Goal: Task Accomplishment & Management: Complete application form

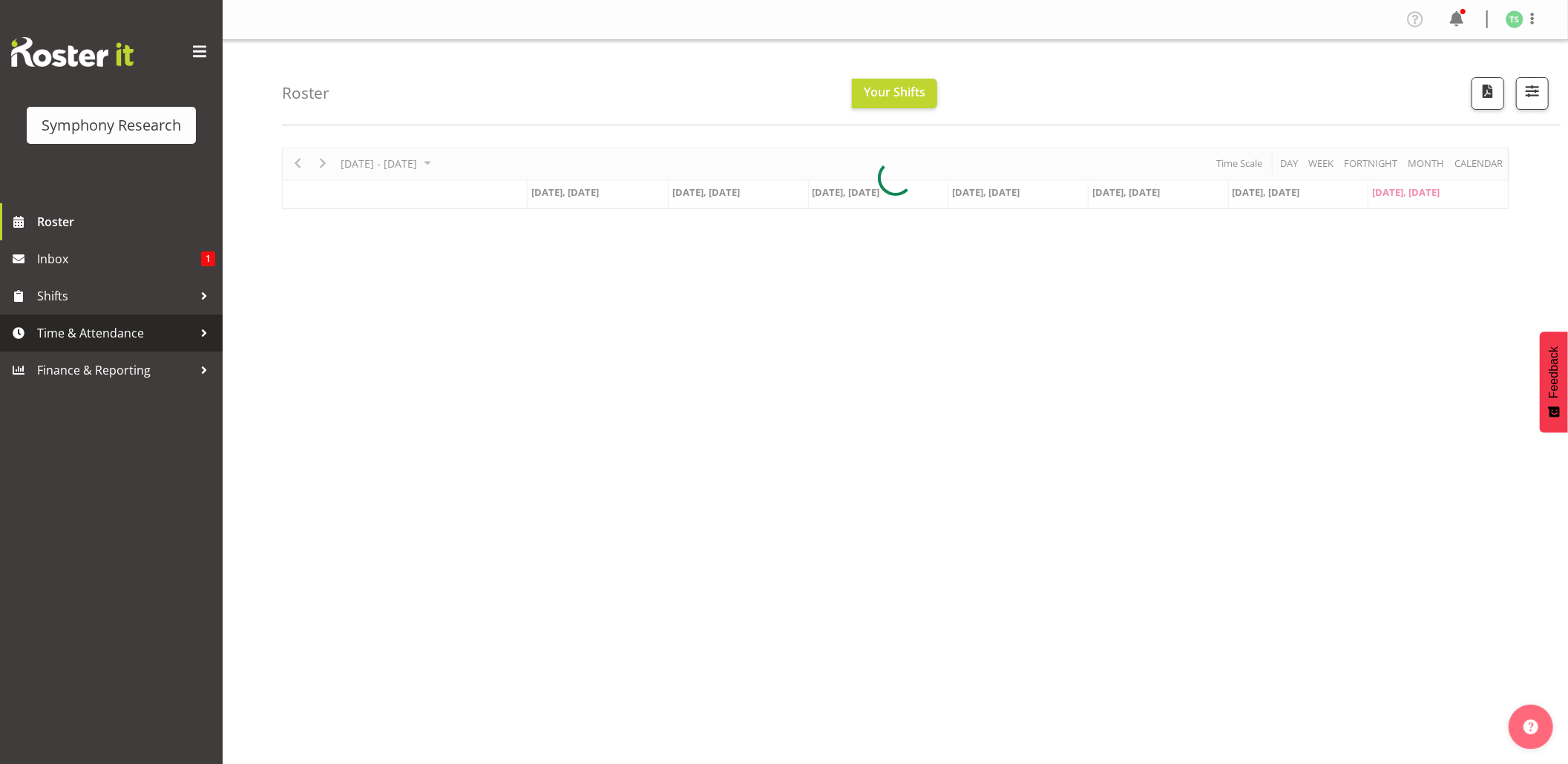
click at [99, 330] on span "Time & Attendance" at bounding box center [114, 332] width 156 height 22
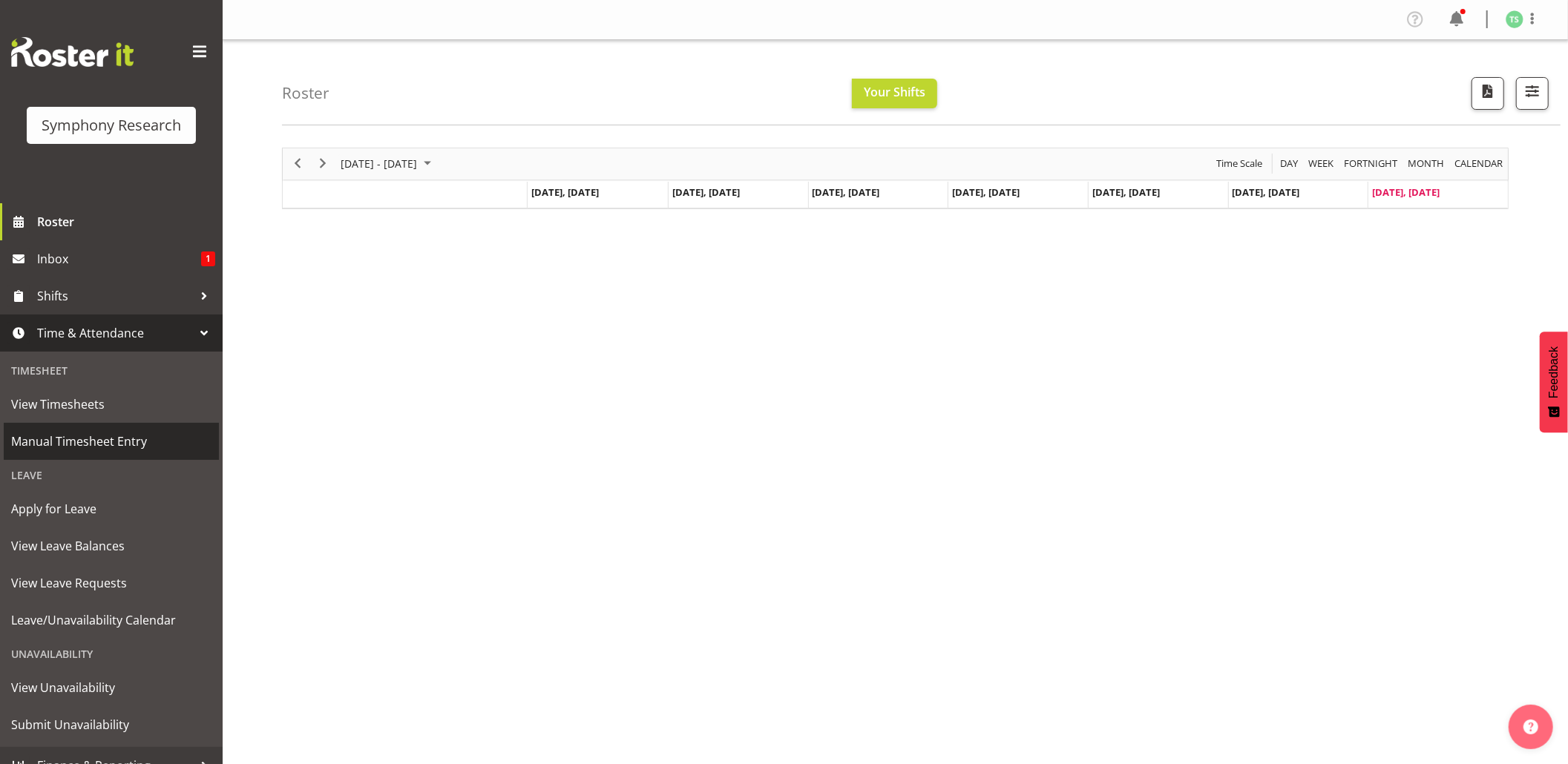
click at [131, 438] on span "Manual Timesheet Entry" at bounding box center [111, 442] width 200 height 22
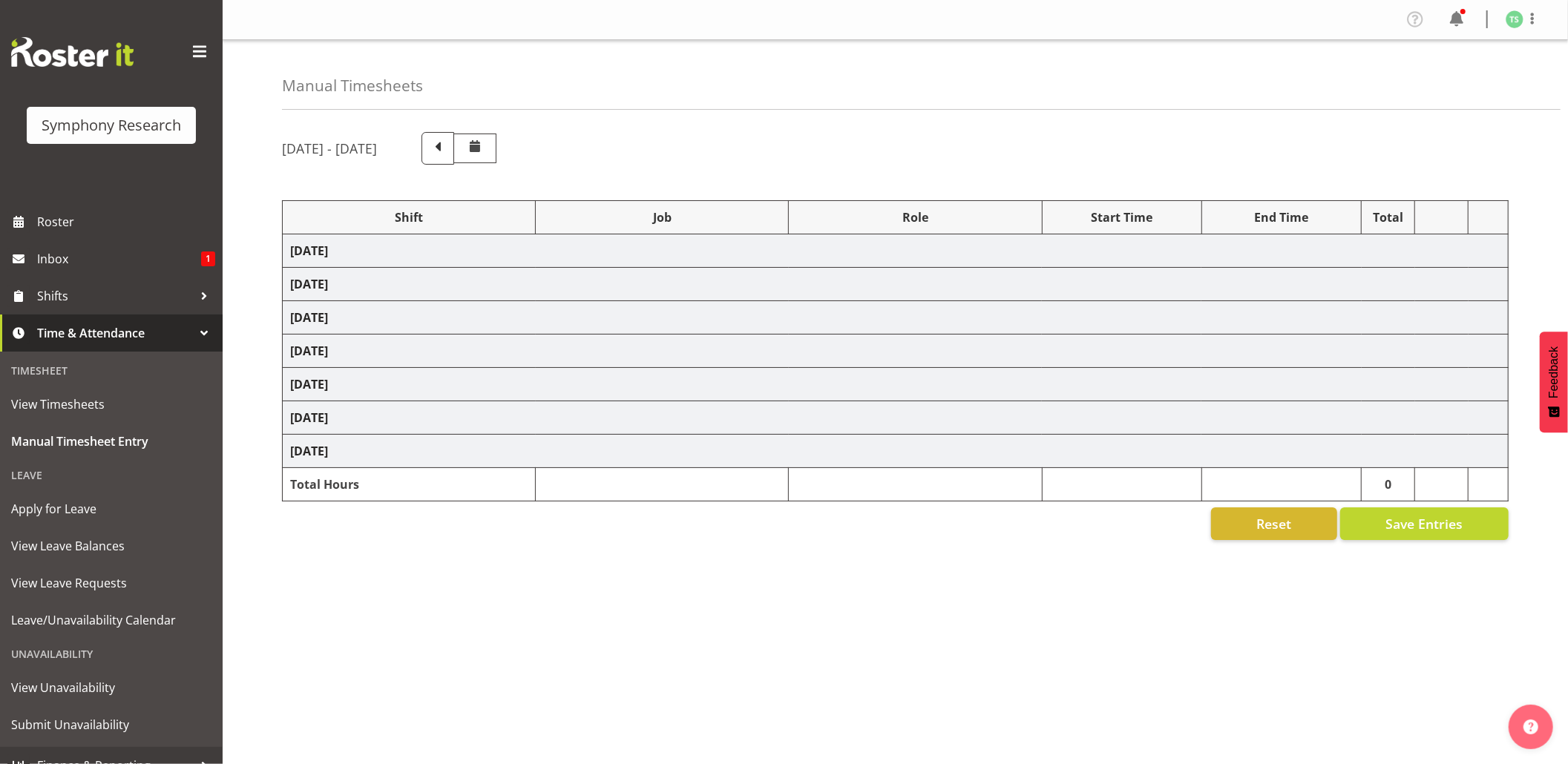
select select "56692"
select select "10499"
select select "47"
select select "56692"
select select "10499"
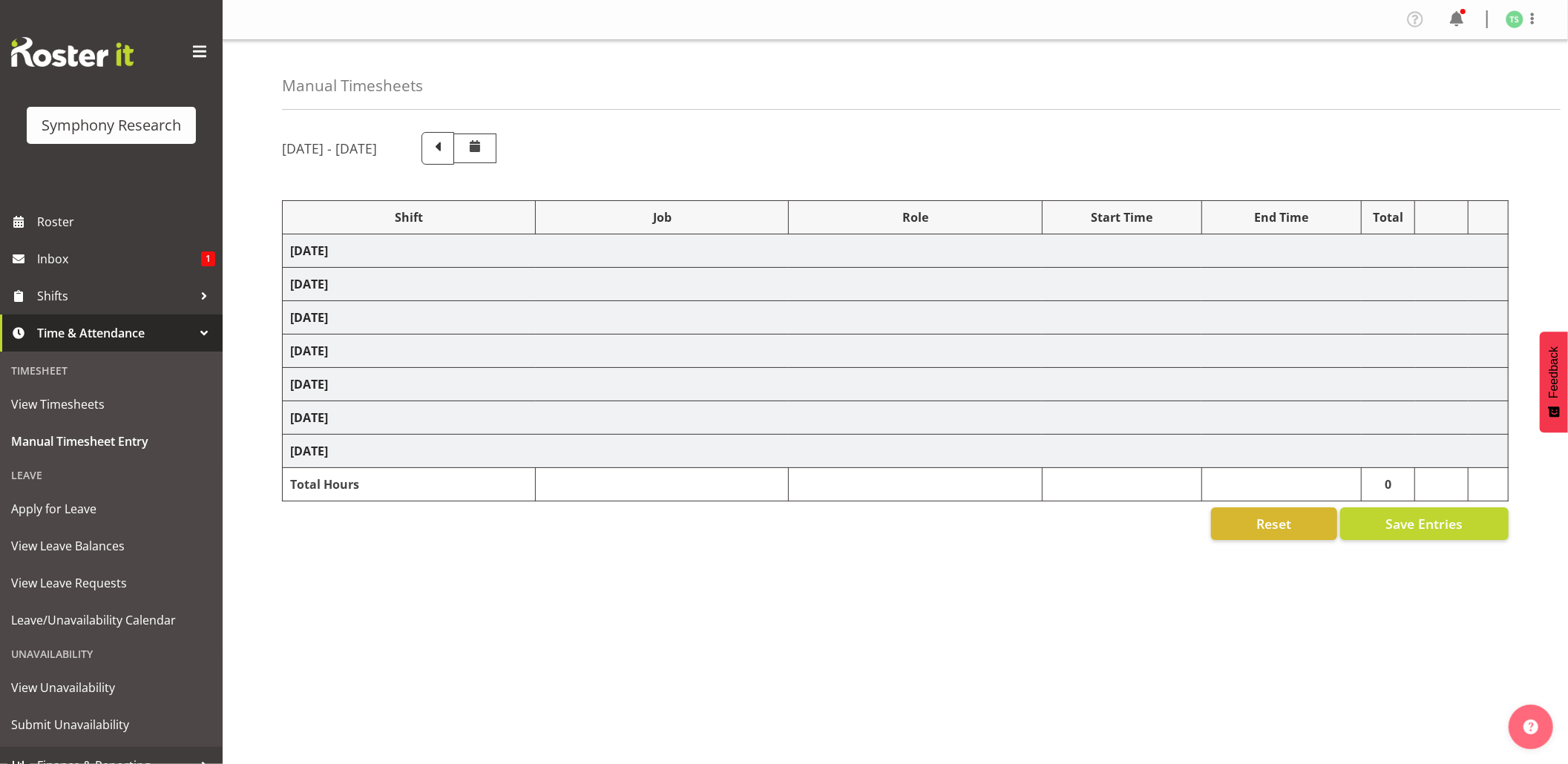
select select "47"
select select "48116"
select select "10575"
select select "47"
select select "56692"
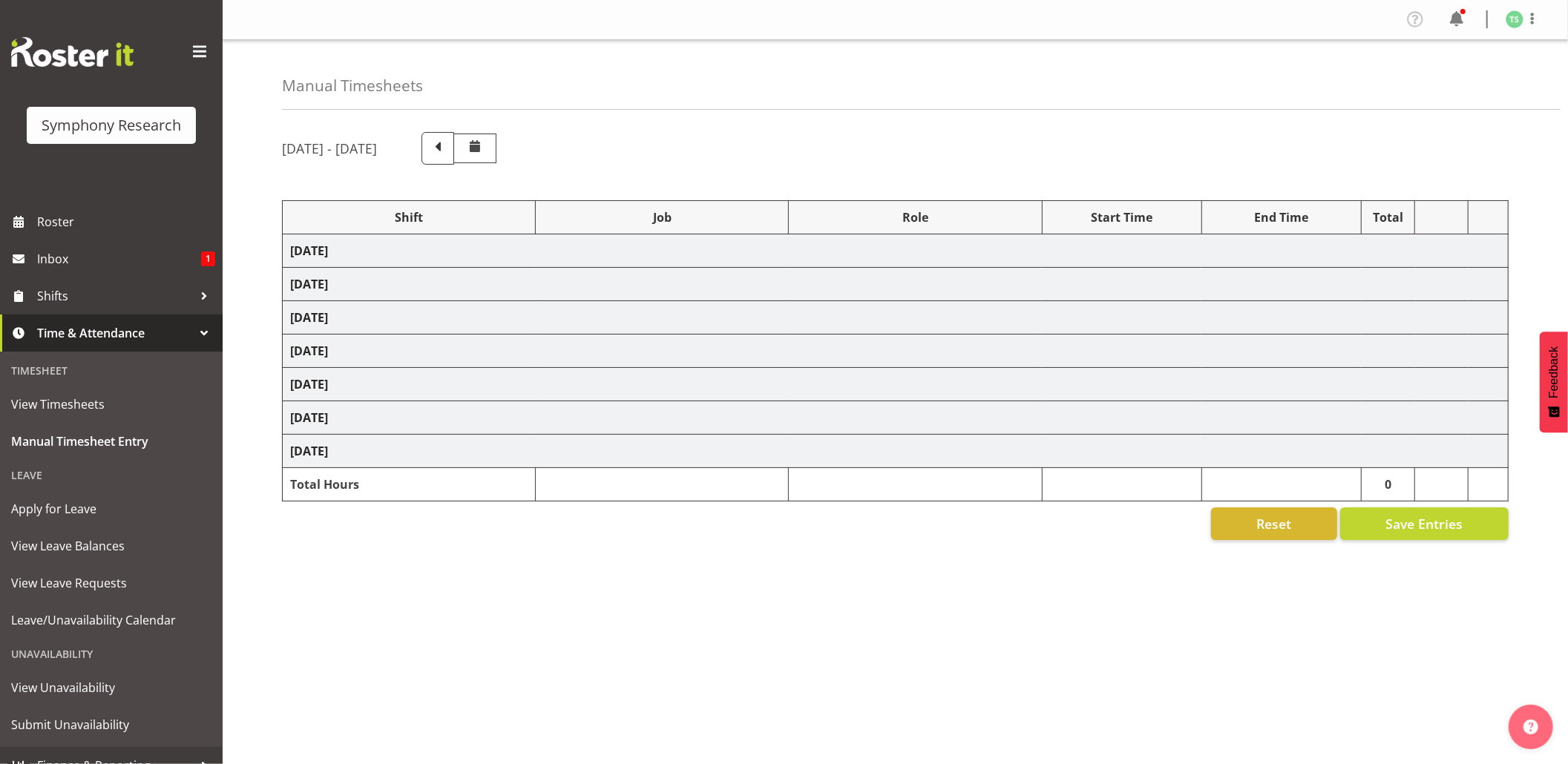
select select "10499"
select select "47"
select select "56692"
select select "10499"
select select "47"
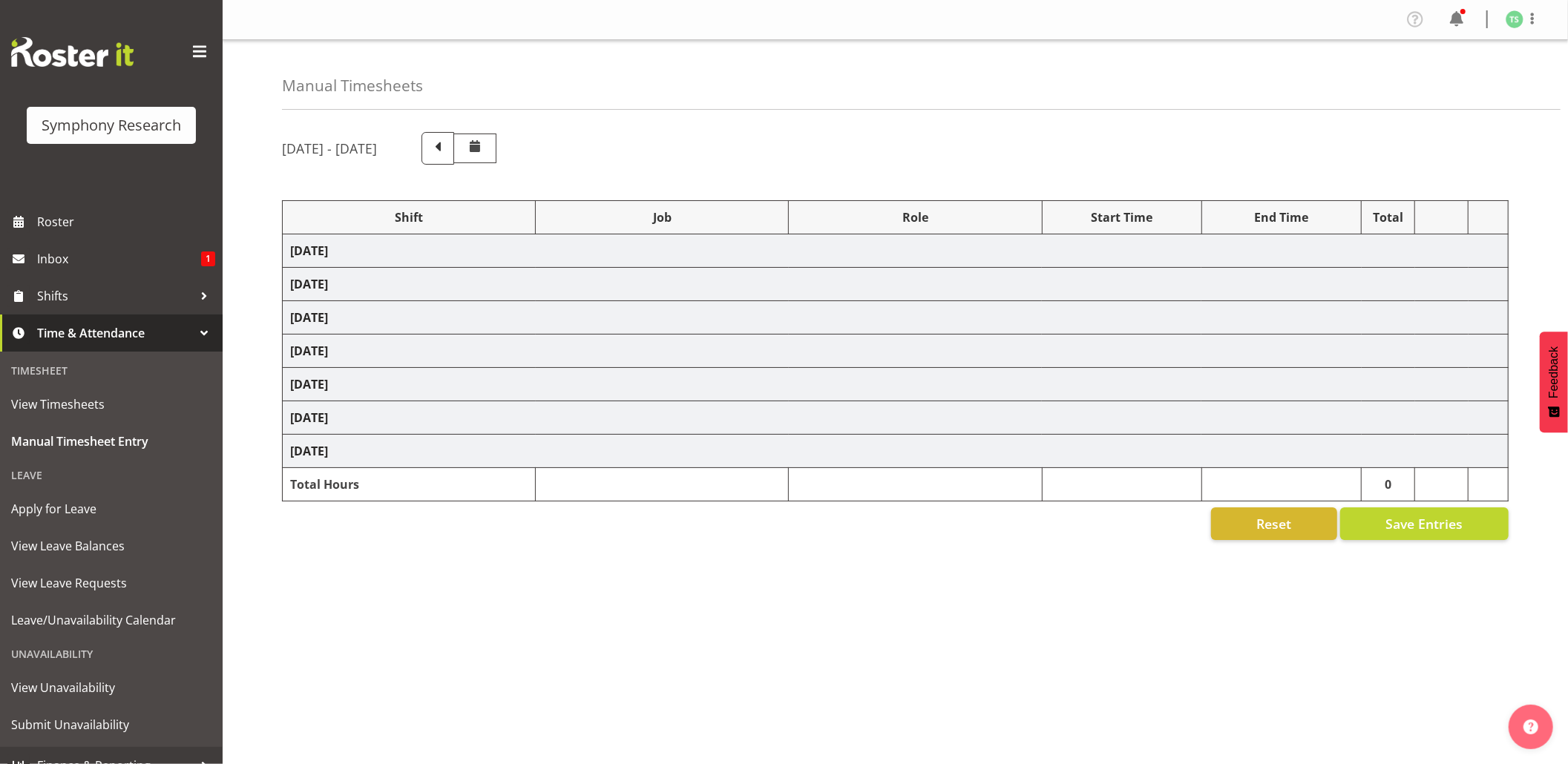
select select "26078"
select select "9426"
select select "47"
select select "103"
select select "10499"
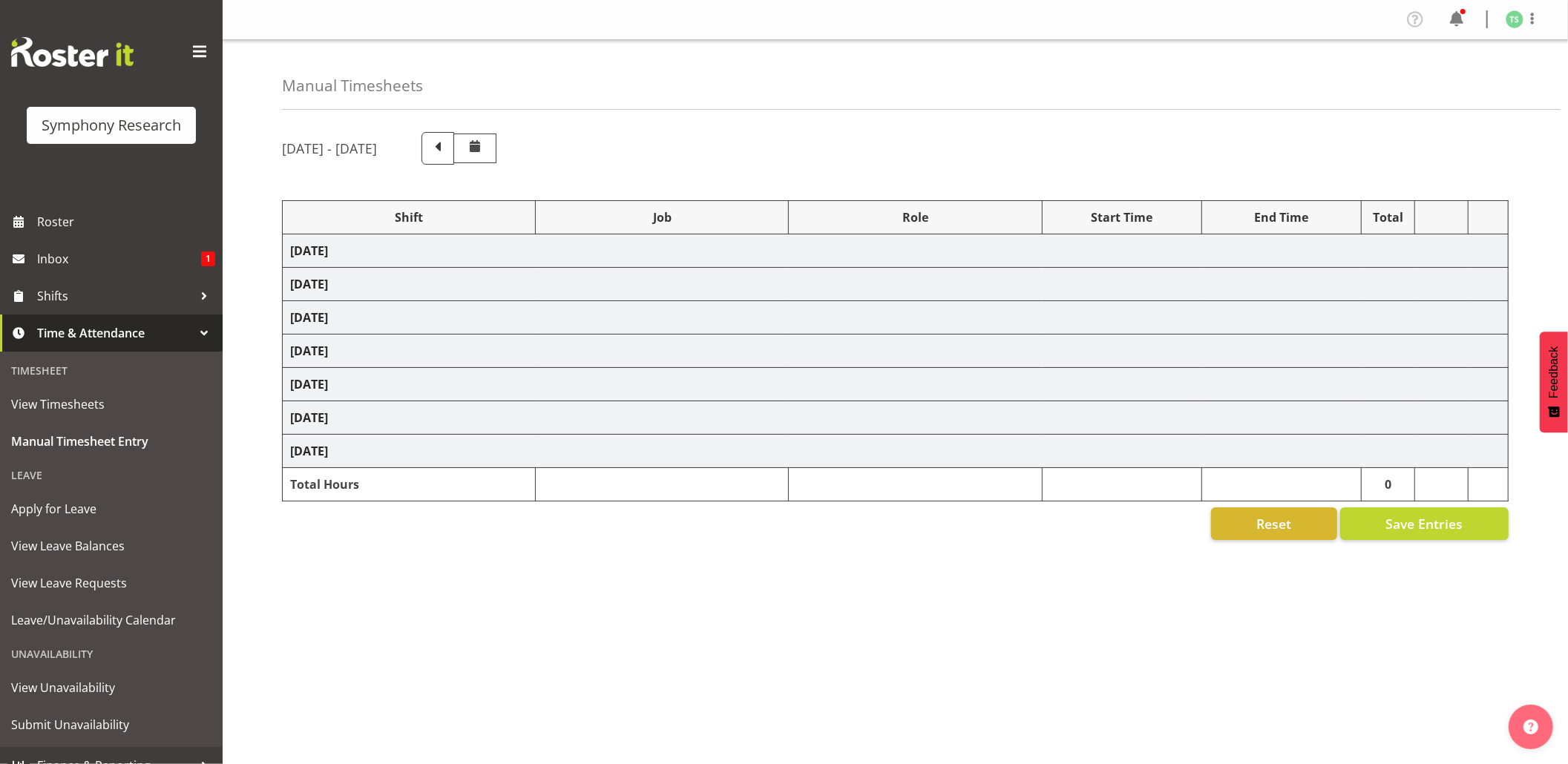
select select "47"
select select "56692"
select select "10499"
select select "47"
select select "26078"
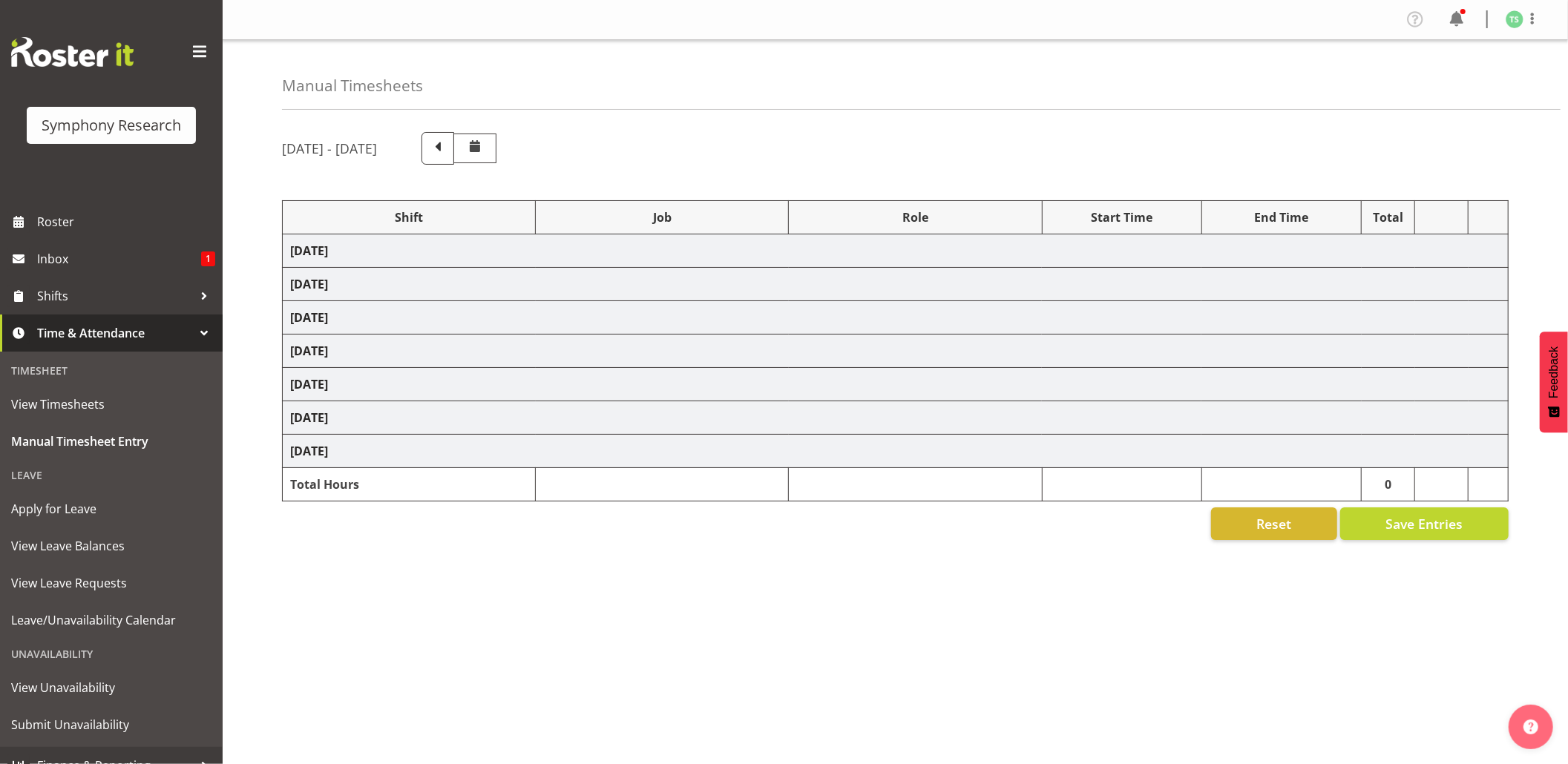
select select "10499"
select select "47"
select select "56692"
select select "10499"
select select "47"
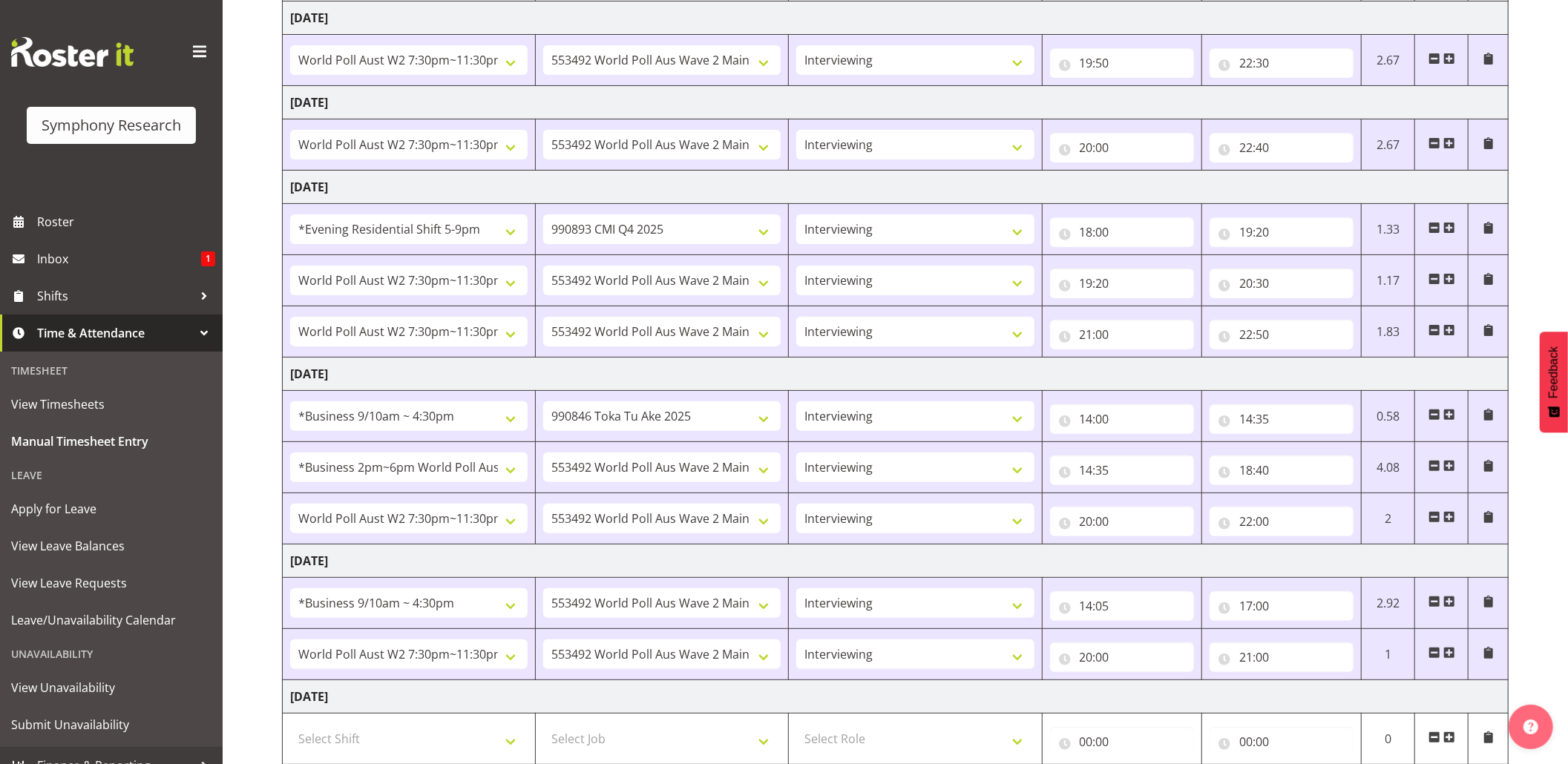
scroll to position [422, 0]
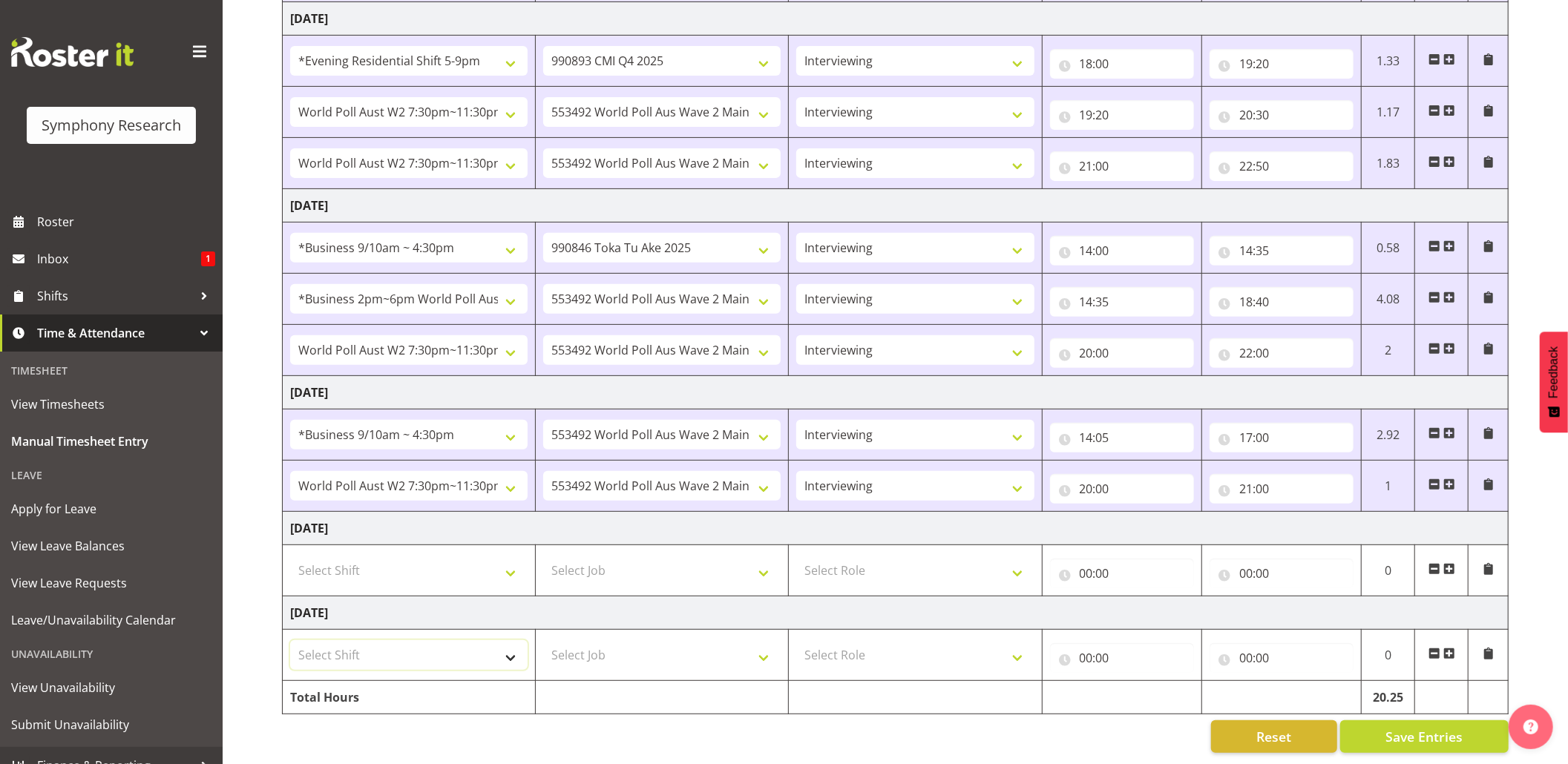
click at [515, 644] on select "Select Shift !!Weekend Residential (Roster IT Shift Label) *Business 9/10am ~ 4…" at bounding box center [409, 655] width 237 height 30
select select "17154"
click at [290, 640] on select "Select Shift !!Weekend Residential (Roster IT Shift Label) *Business 9/10am ~ 4…" at bounding box center [409, 655] width 237 height 30
click at [762, 650] on select "Select Job 550060 IF Admin 553492 World Poll Aus Wave 2 Main 2025 553493 World …" at bounding box center [661, 655] width 237 height 30
select select "10732"
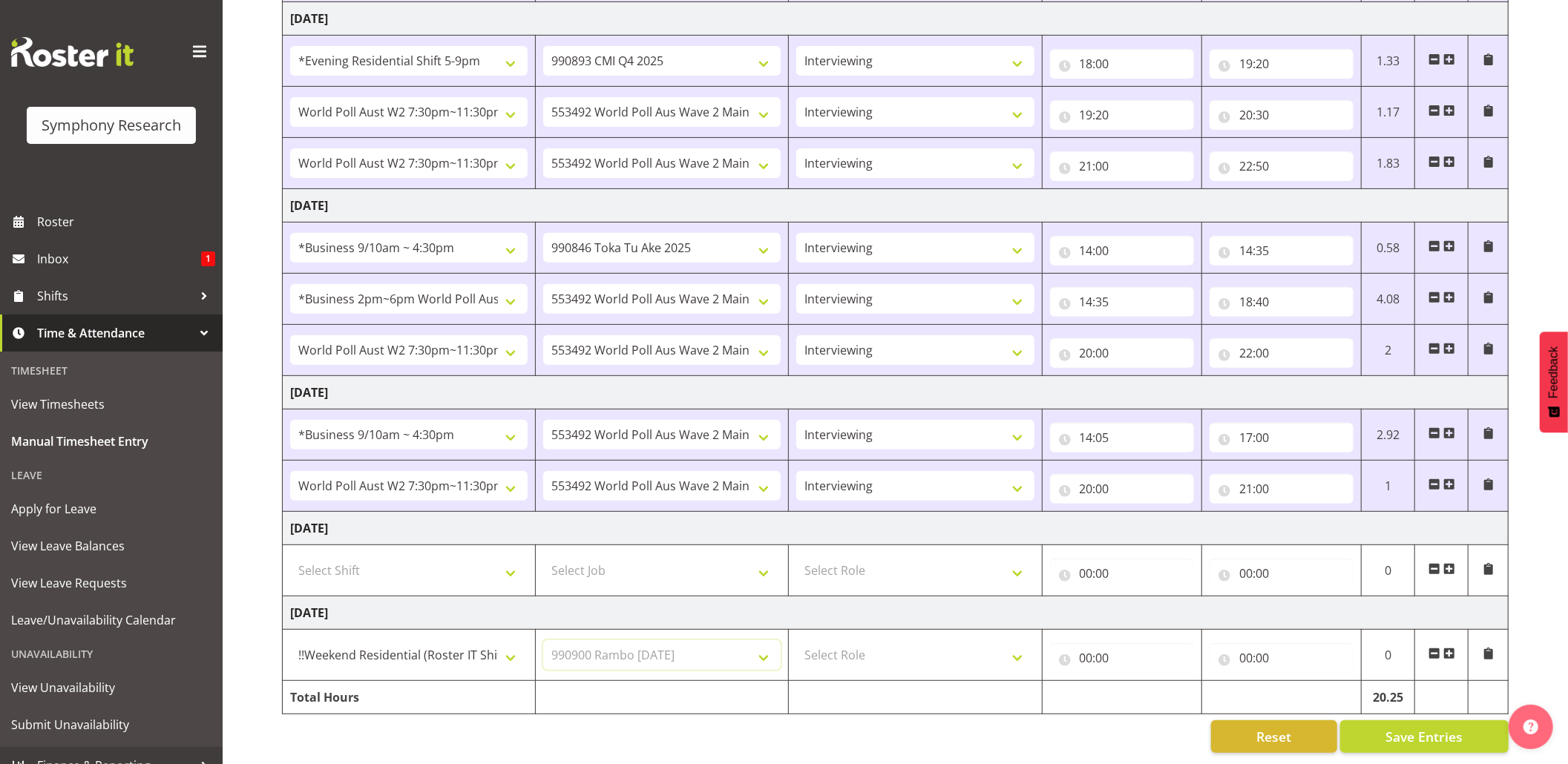
click at [543, 640] on select "Select Job 550060 IF Admin 553492 World Poll Aus Wave 2 Main 2025 553493 World …" at bounding box center [661, 655] width 237 height 30
drag, startPoint x: 1013, startPoint y: 646, endPoint x: 1137, endPoint y: 537, distance: 165.1
click at [1013, 646] on select "Select Role Briefing Interviewing" at bounding box center [915, 655] width 237 height 30
select select "297"
click at [796, 640] on select "Select Role Briefing Interviewing" at bounding box center [915, 655] width 237 height 30
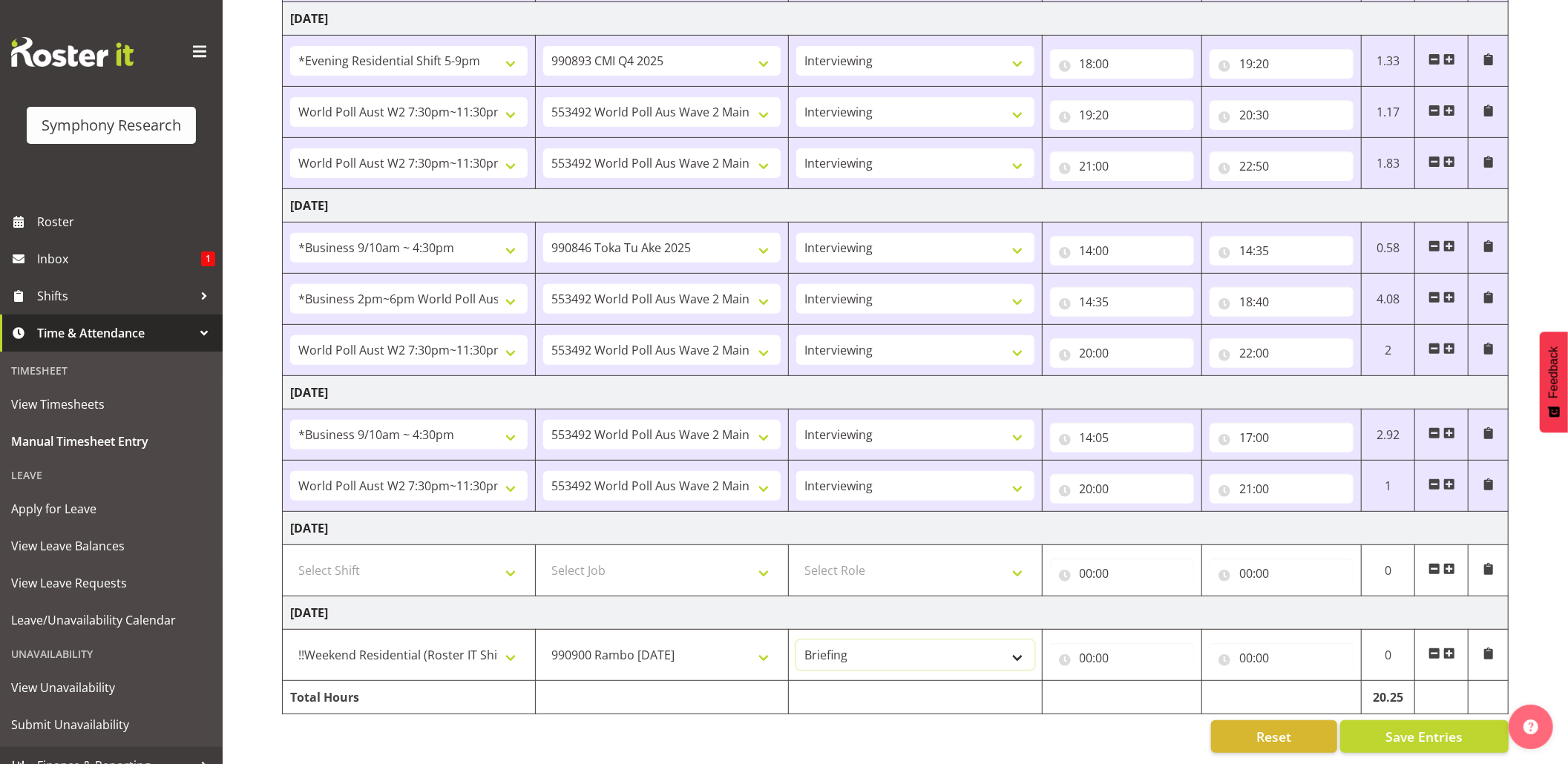
click at [1013, 645] on select "Briefing Interviewing" at bounding box center [915, 655] width 237 height 30
click at [1126, 649] on input "00:00" at bounding box center [1121, 658] width 144 height 30
click at [1138, 682] on select "00 01 02 03 04 05 06 07 08 09 10 11 12 13 14 15 16 17 18 19 20 21 22 23" at bounding box center [1151, 696] width 33 height 30
select select "12"
click at [1135, 682] on select "00 01 02 03 04 05 06 07 08 09 10 11 12 13 14 15 16 17 18 19 20 21 22 23" at bounding box center [1151, 696] width 33 height 30
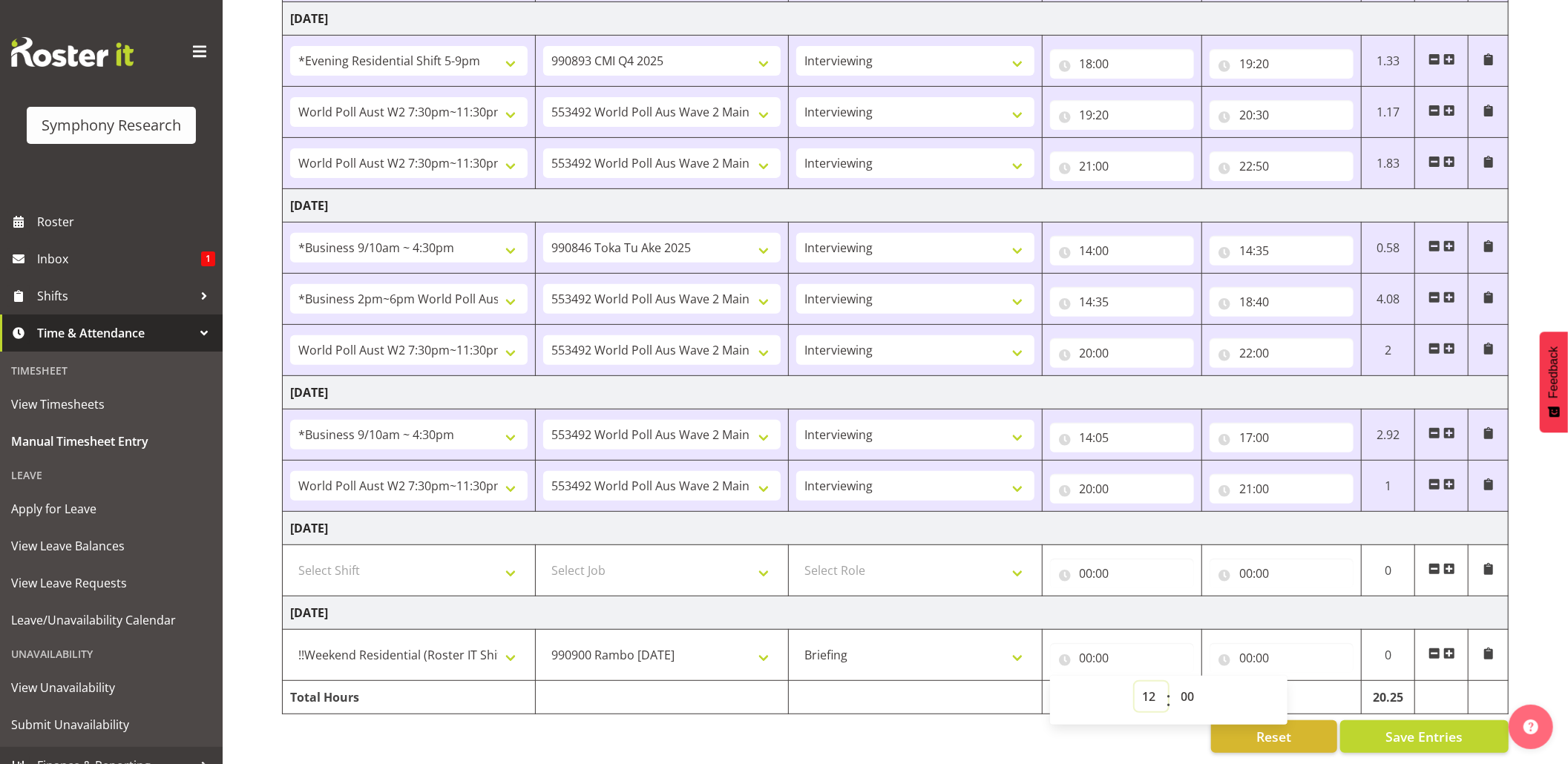
type input "12:00"
click at [1103, 643] on input "12:00" at bounding box center [1121, 658] width 144 height 30
click at [1187, 682] on select "00 01 02 03 04 05 06 07 08 09 10 11 12 13 14 15 16 17 18 19 20 21 22 23 24 25 2…" at bounding box center [1189, 696] width 33 height 30
select select "5"
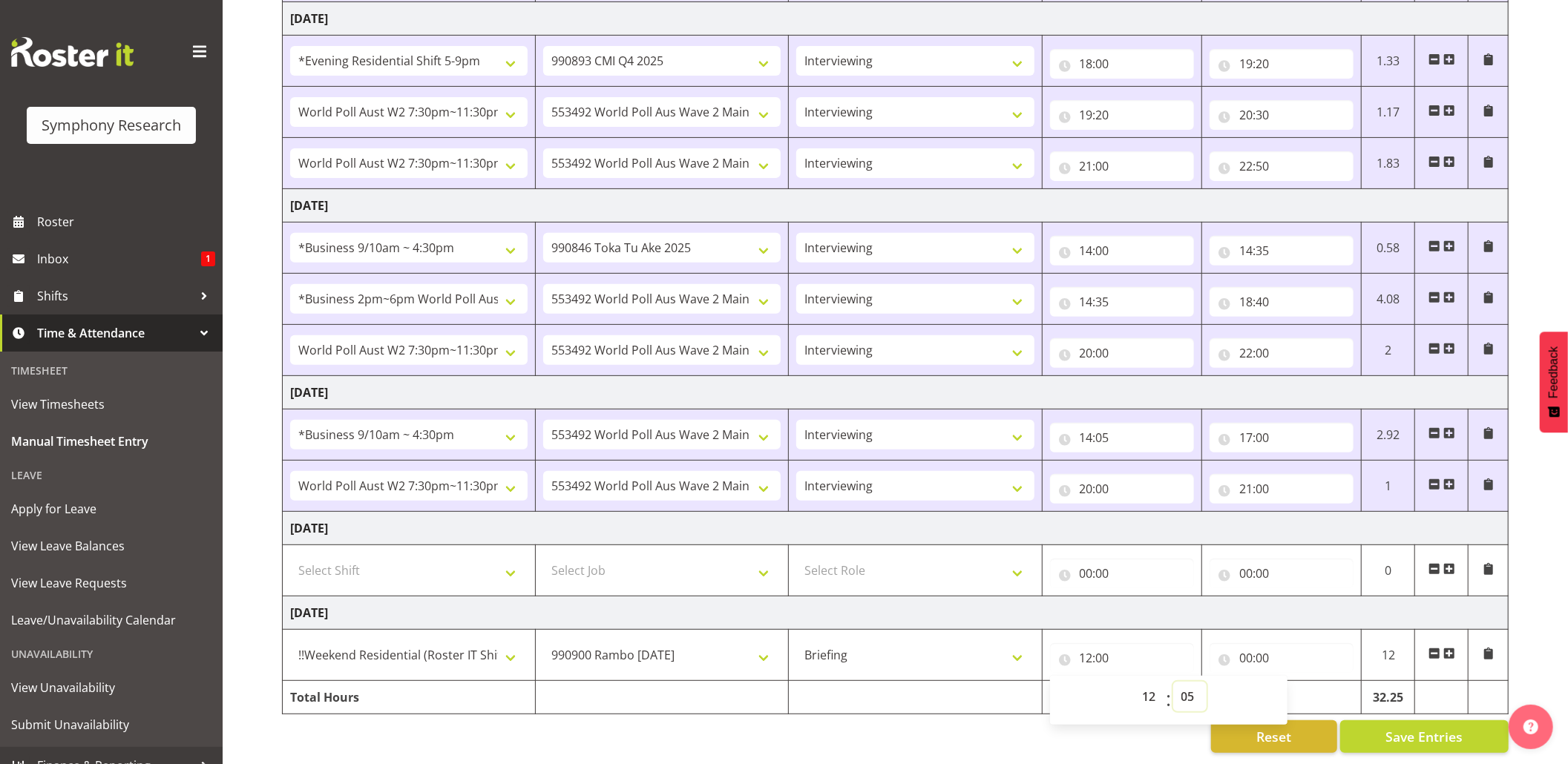
click at [1173, 682] on select "00 01 02 03 04 05 06 07 08 09 10 11 12 13 14 15 16 17 18 19 20 21 22 23 24 25 2…" at bounding box center [1189, 696] width 33 height 30
type input "12:05"
click at [1242, 643] on input "00:00" at bounding box center [1281, 658] width 144 height 30
click at [1302, 682] on select "00 01 02 03 04 05 06 07 08 09 10 11 12 13 14 15 16 17 18 19 20 21 22 23" at bounding box center [1310, 696] width 33 height 30
select select "12"
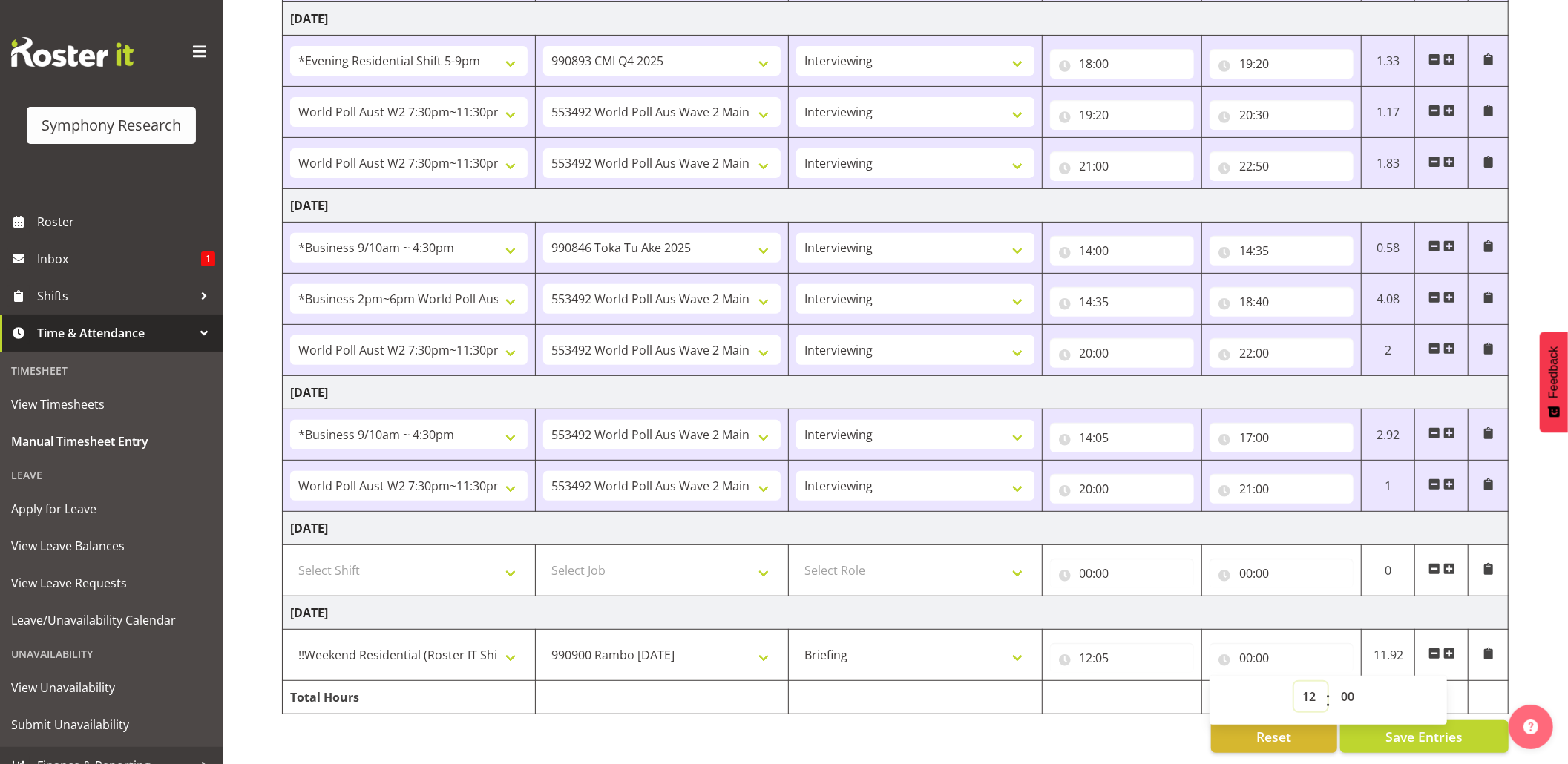
click at [1294, 682] on select "00 01 02 03 04 05 06 07 08 09 10 11 12 13 14 15 16 17 18 19 20 21 22 23" at bounding box center [1310, 696] width 33 height 30
type input "12:00"
click at [1263, 644] on input "12:00" at bounding box center [1281, 658] width 144 height 30
click at [1337, 683] on select "00 01 02 03 04 05 06 07 08 09 10 11 12 13 14 15 16 17 18 19 20 21 22 23 24 25 2…" at bounding box center [1349, 696] width 33 height 30
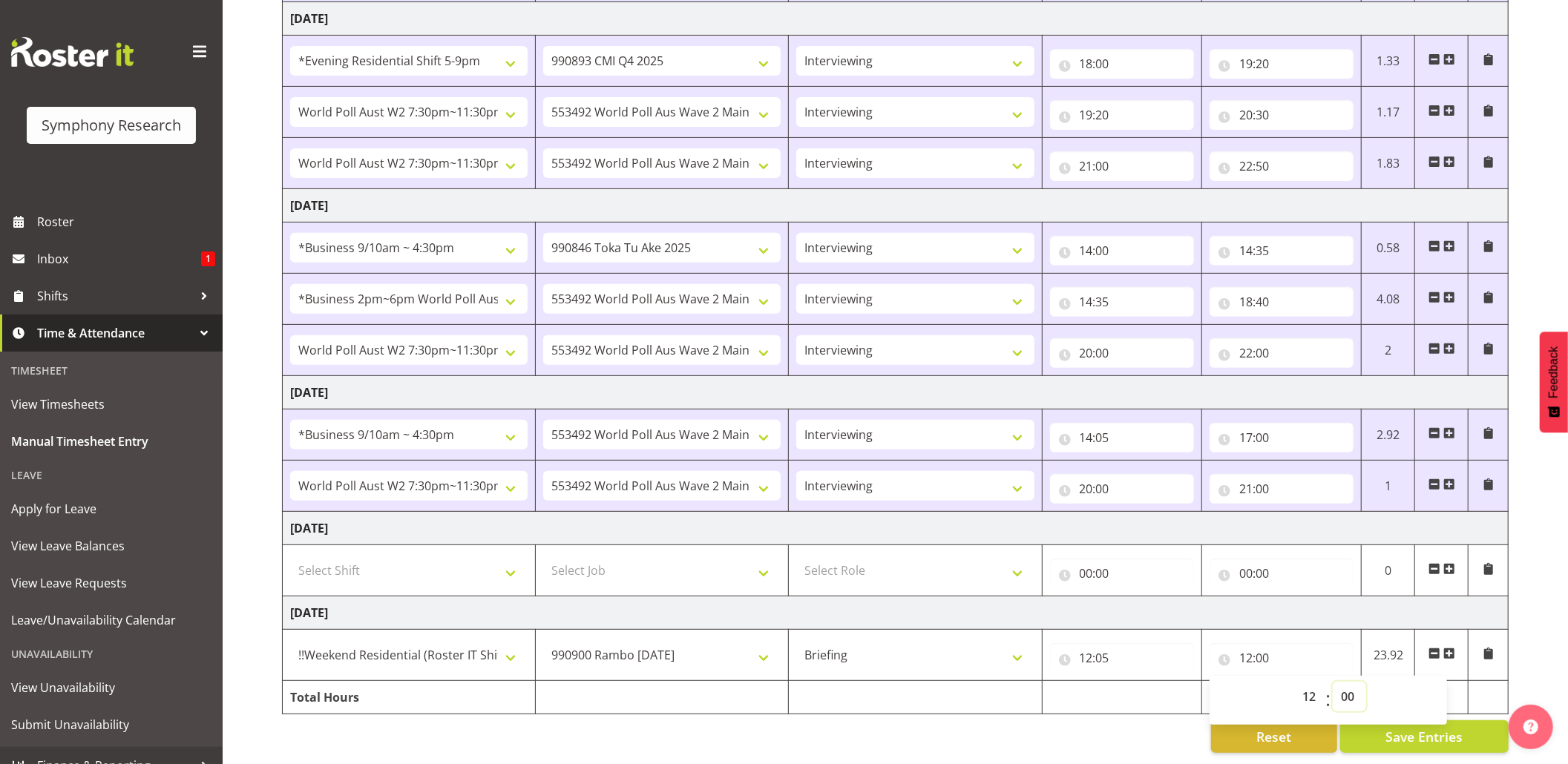
select select "45"
click at [1333, 682] on select "00 01 02 03 04 05 06 07 08 09 10 11 12 13 14 15 16 17 18 19 20 21 22 23 24 25 2…" at bounding box center [1349, 696] width 33 height 30
type input "12:45"
click at [1448, 648] on span at bounding box center [1449, 653] width 12 height 12
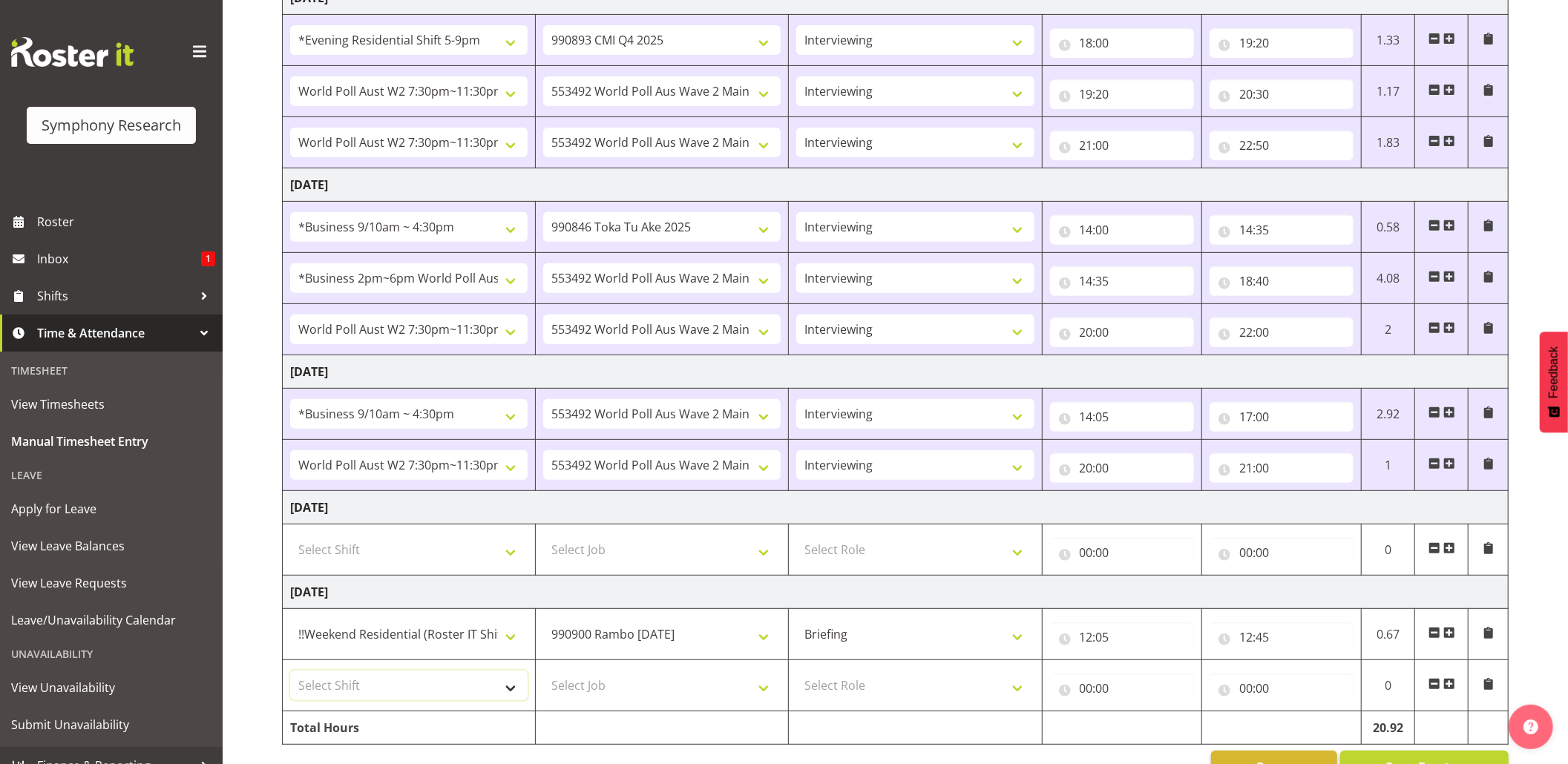
click at [511, 689] on select "Select Shift !!Weekend Residential (Roster IT Shift Label) *Business 9/10am ~ 4…" at bounding box center [409, 686] width 237 height 30
select select "17154"
click at [290, 676] on select "Select Shift !!Weekend Residential (Roster IT Shift Label) *Business 9/10am ~ 4…" at bounding box center [409, 686] width 237 height 30
click at [759, 692] on select "Select Job 550060 IF Admin 553492 World Poll Aus Wave 2 Main 2025 553493 World …" at bounding box center [661, 686] width 237 height 30
select select "10732"
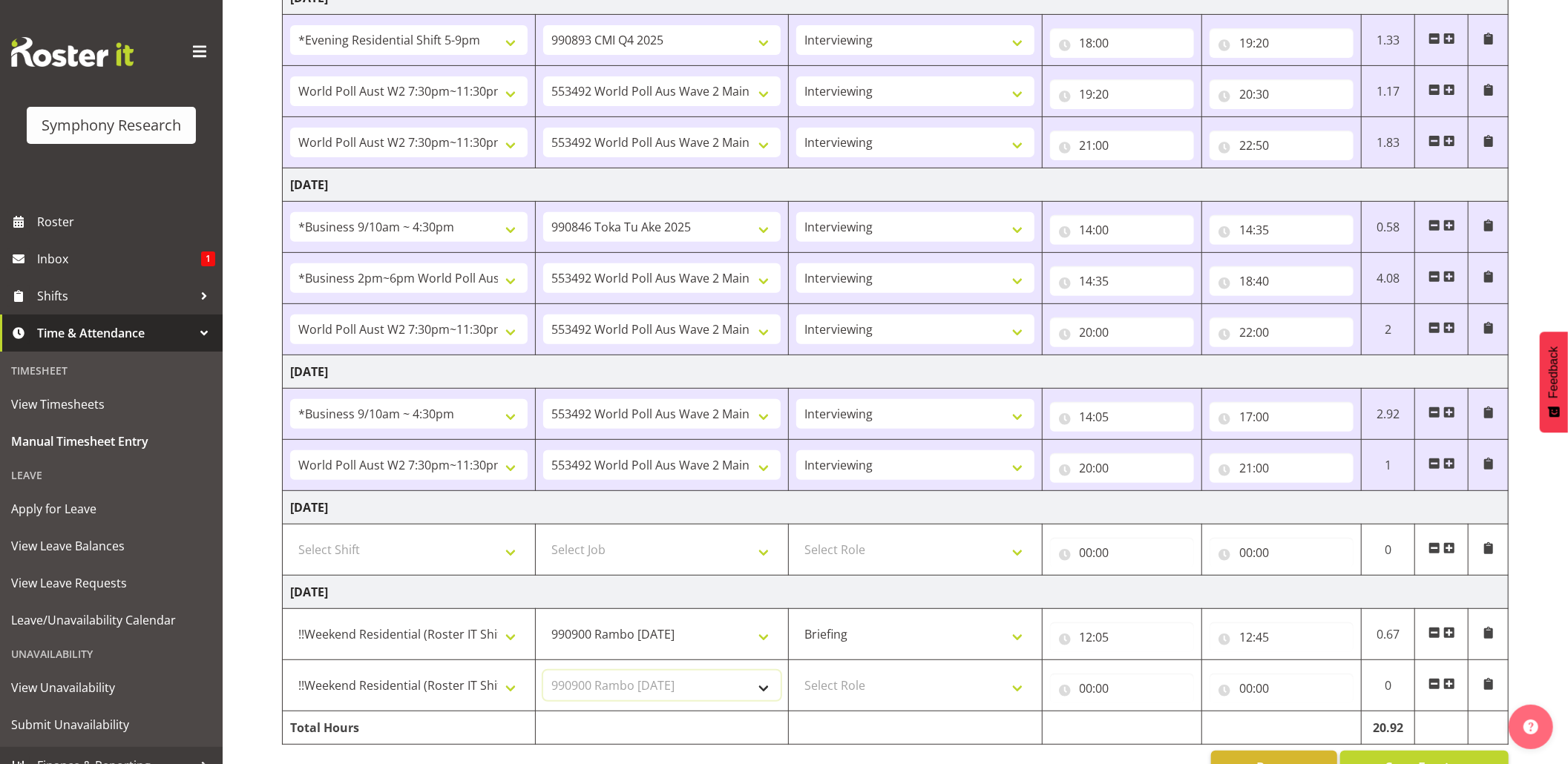
click at [543, 676] on select "Select Job 550060 IF Admin 553492 World Poll Aus Wave 2 Main 2025 553493 World …" at bounding box center [661, 686] width 237 height 30
click at [1009, 697] on select "Select Role Briefing Interviewing" at bounding box center [915, 686] width 237 height 30
select select "47"
click at [796, 676] on select "Select Role Briefing Interviewing" at bounding box center [915, 686] width 237 height 30
click at [1080, 698] on input "00:00" at bounding box center [1121, 688] width 144 height 30
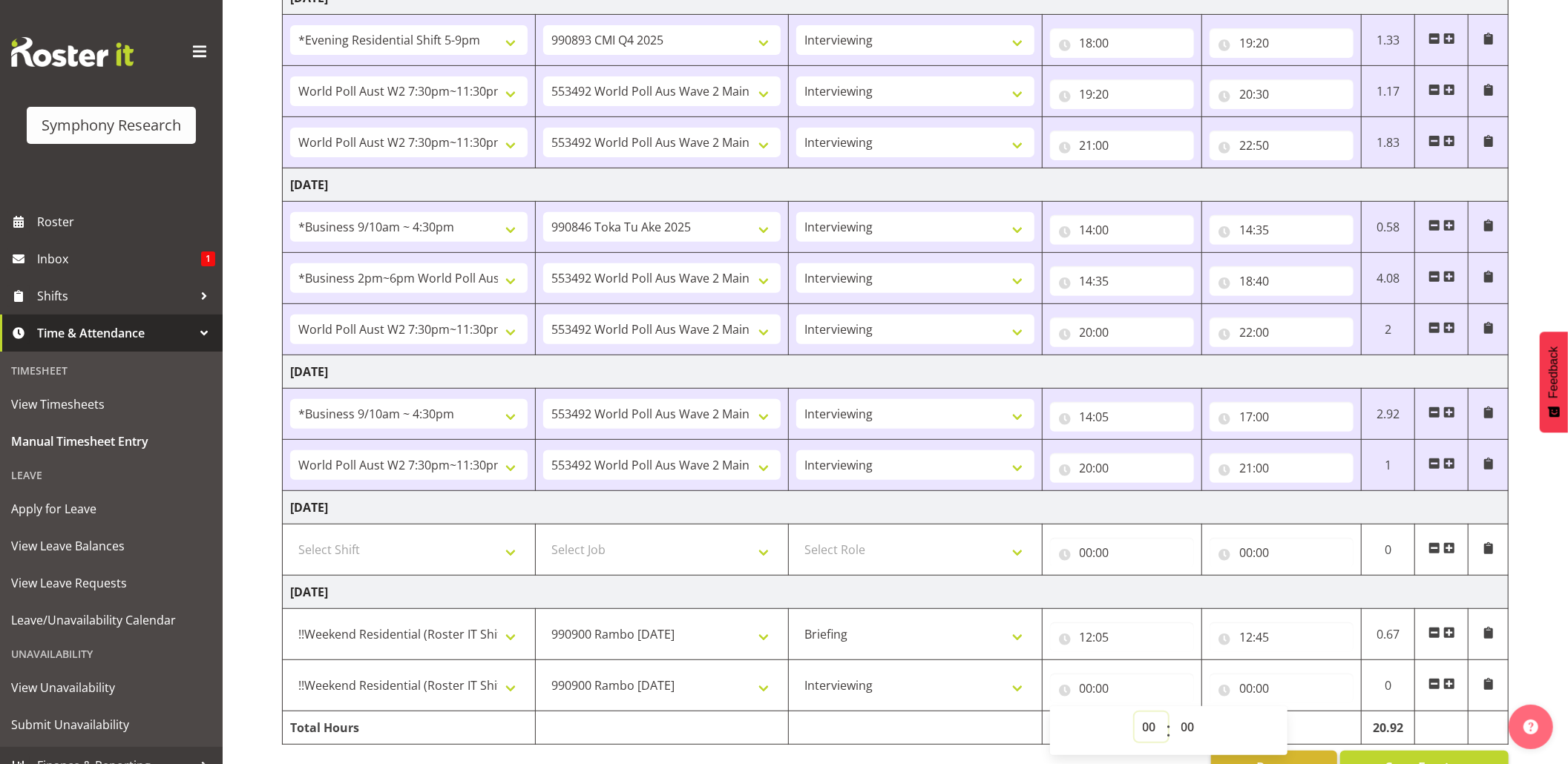
click at [1158, 733] on select "00 01 02 03 04 05 06 07 08 09 10 11 12 13 14 15 16 17 18 19 20 21 22 23" at bounding box center [1151, 727] width 33 height 30
select select "12"
click at [1135, 718] on select "00 01 02 03 04 05 06 07 08 09 10 11 12 13 14 15 16 17 18 19 20 21 22 23" at bounding box center [1151, 727] width 33 height 30
type input "12:00"
click at [1099, 689] on input "12:00" at bounding box center [1121, 688] width 144 height 30
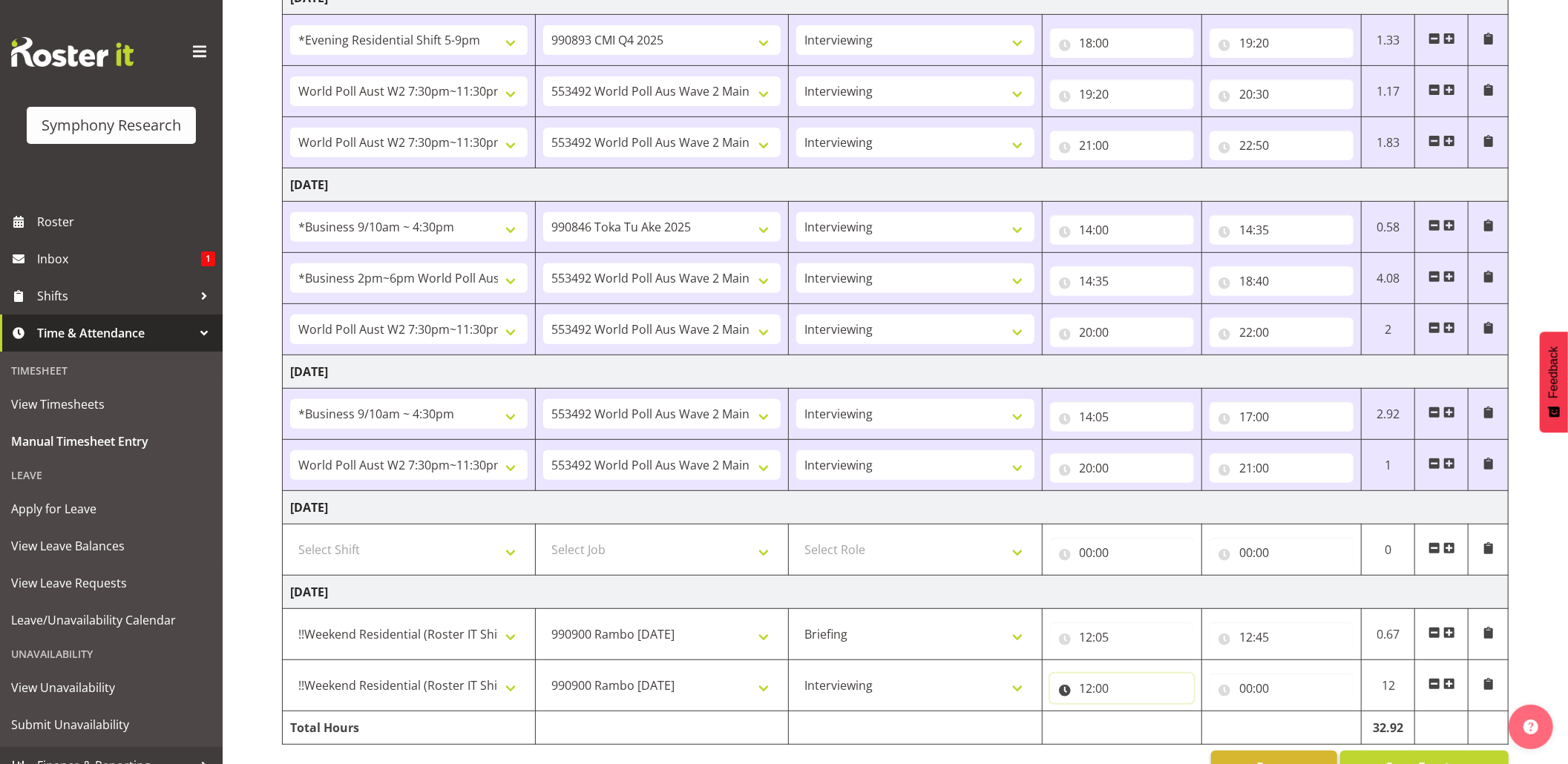
click at [1109, 696] on input "12:00" at bounding box center [1121, 688] width 144 height 30
click at [1190, 716] on div "00 01 02 03 04 05 06 07 08 09 10 11 12 13 14 15 16 17 18 19 20 21 22 23 : 00 01…" at bounding box center [1168, 731] width 237 height 49
click at [1191, 725] on select "00 01 02 03 04 05 06 07 08 09 10 11 12 13 14 15 16 17 18 19 20 21 22 23 24 25 2…" at bounding box center [1189, 727] width 33 height 30
select select "45"
click at [1173, 718] on select "00 01 02 03 04 05 06 07 08 09 10 11 12 13 14 15 16 17 18 19 20 21 22 23 24 25 2…" at bounding box center [1189, 727] width 33 height 30
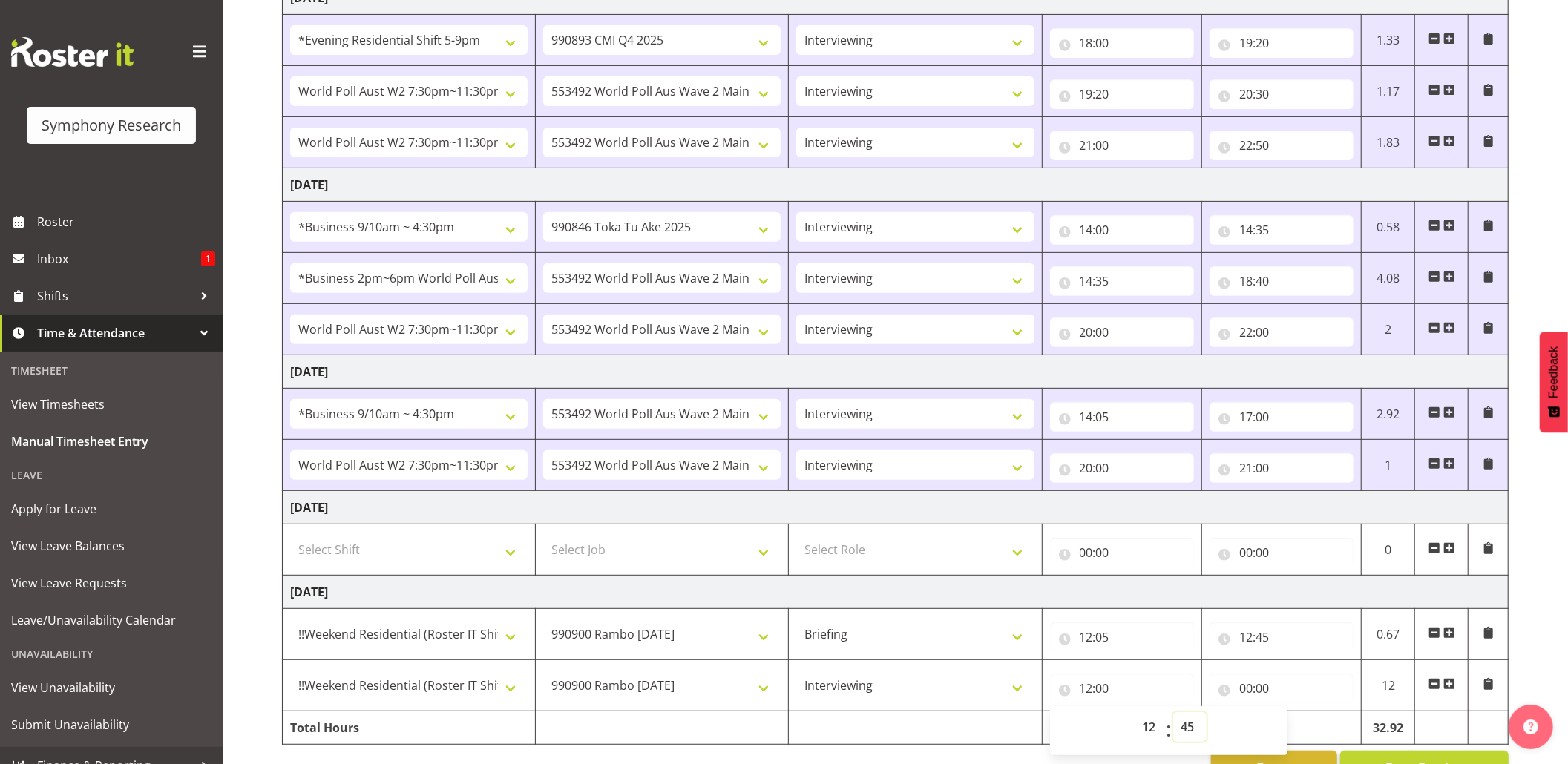
type input "12:45"
click at [1256, 699] on input "00:00" at bounding box center [1281, 688] width 144 height 30
click at [1308, 737] on select "00 01 02 03 04 05 06 07 08 09 10 11 12 13 14 15 16 17 18 19 20 21 22 23" at bounding box center [1310, 727] width 33 height 30
select select "14"
click at [1294, 718] on select "00 01 02 03 04 05 06 07 08 09 10 11 12 13 14 15 16 17 18 19 20 21 22 23" at bounding box center [1310, 727] width 33 height 30
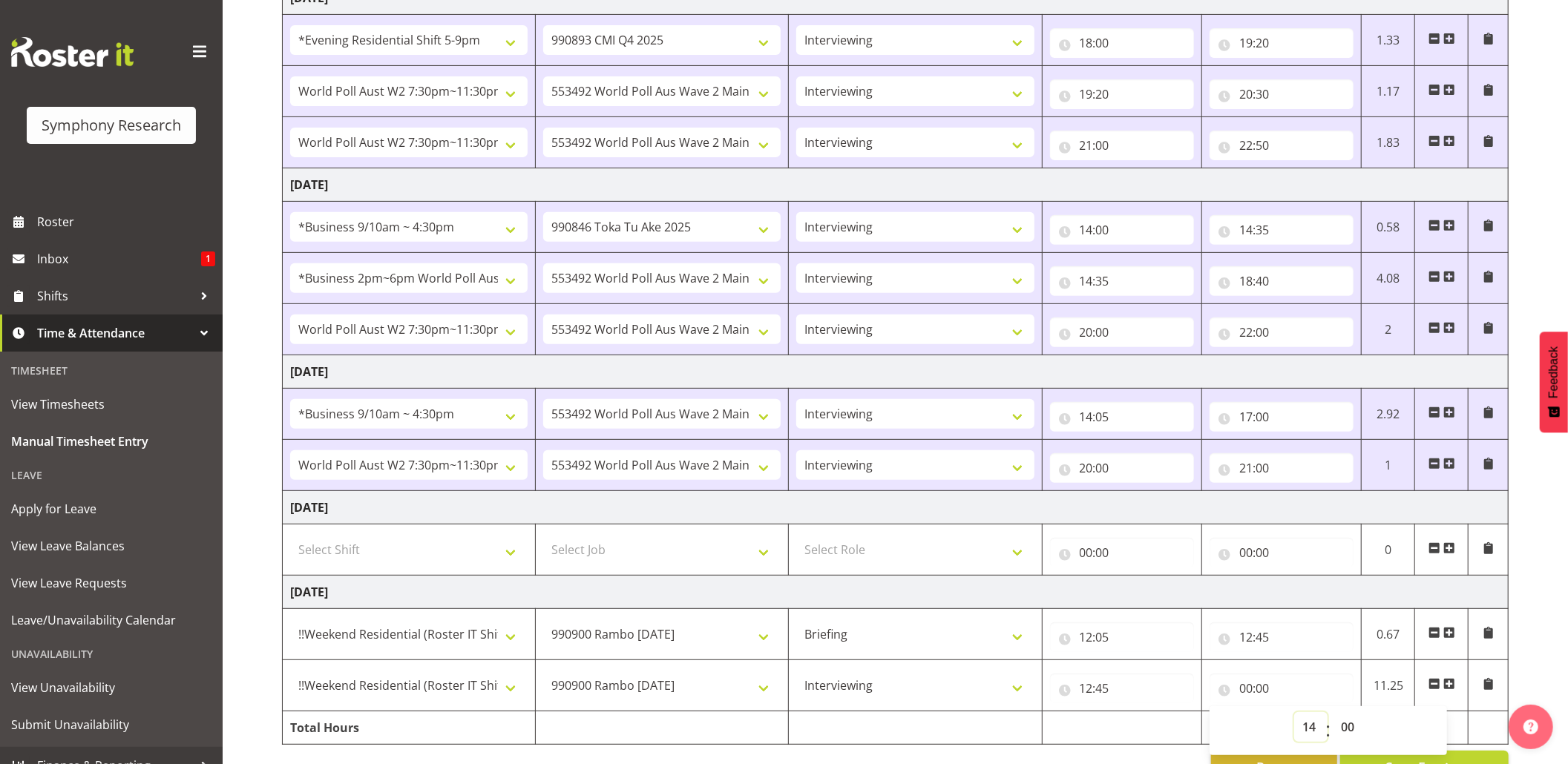
type input "14:00"
click at [1265, 693] on input "14:00" at bounding box center [1281, 688] width 144 height 30
click at [1354, 727] on select "00 01 02 03 04 05 06 07 08 09 10 11 12 13 14 15 16 17 18 19 20 21 22 23 24 25 2…" at bounding box center [1349, 727] width 33 height 30
select select "30"
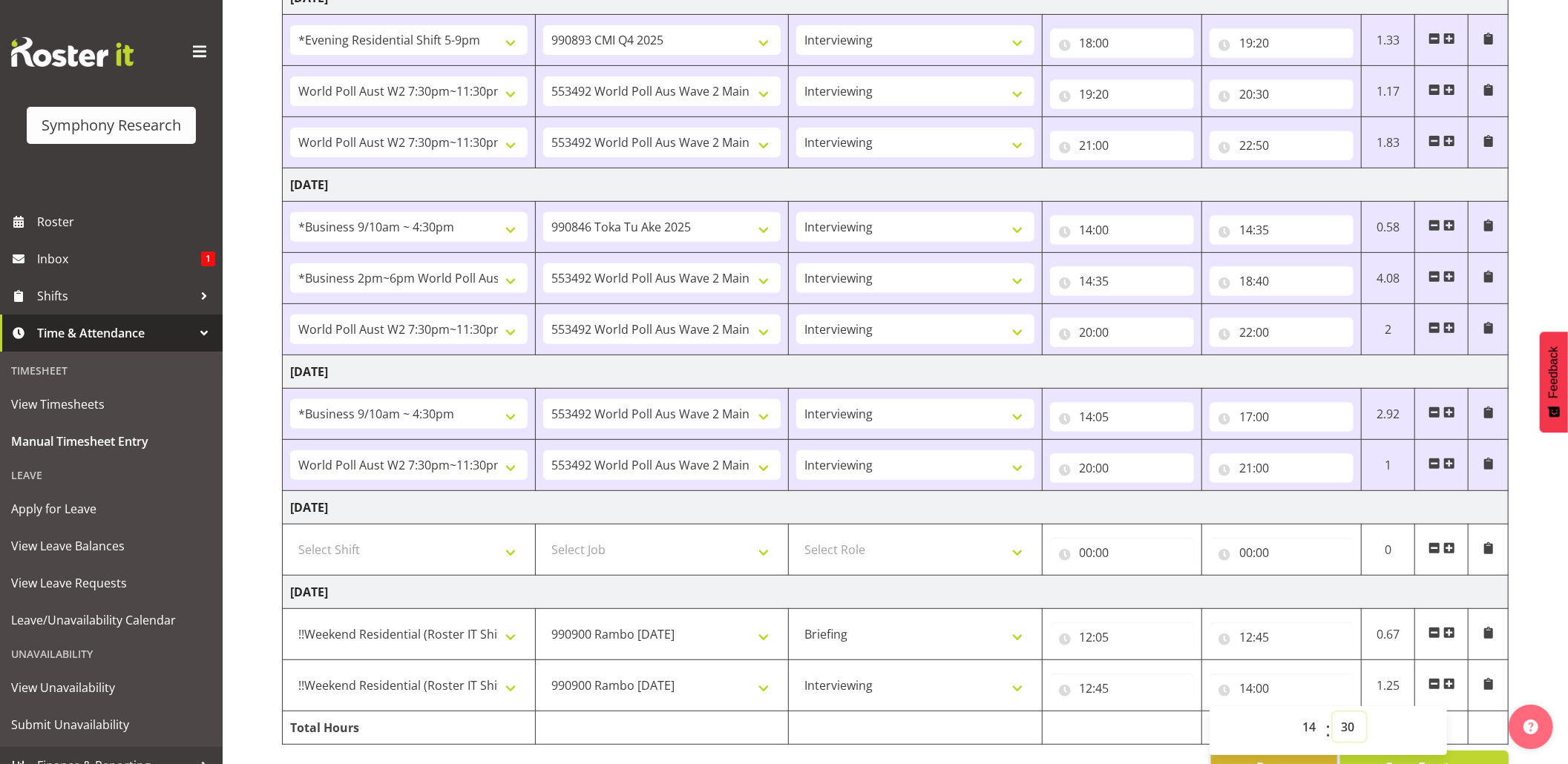
click at [1333, 718] on select "00 01 02 03 04 05 06 07 08 09 10 11 12 13 14 15 16 17 18 19 20 21 22 23 24 25 2…" at bounding box center [1349, 727] width 33 height 30
type input "14:30"
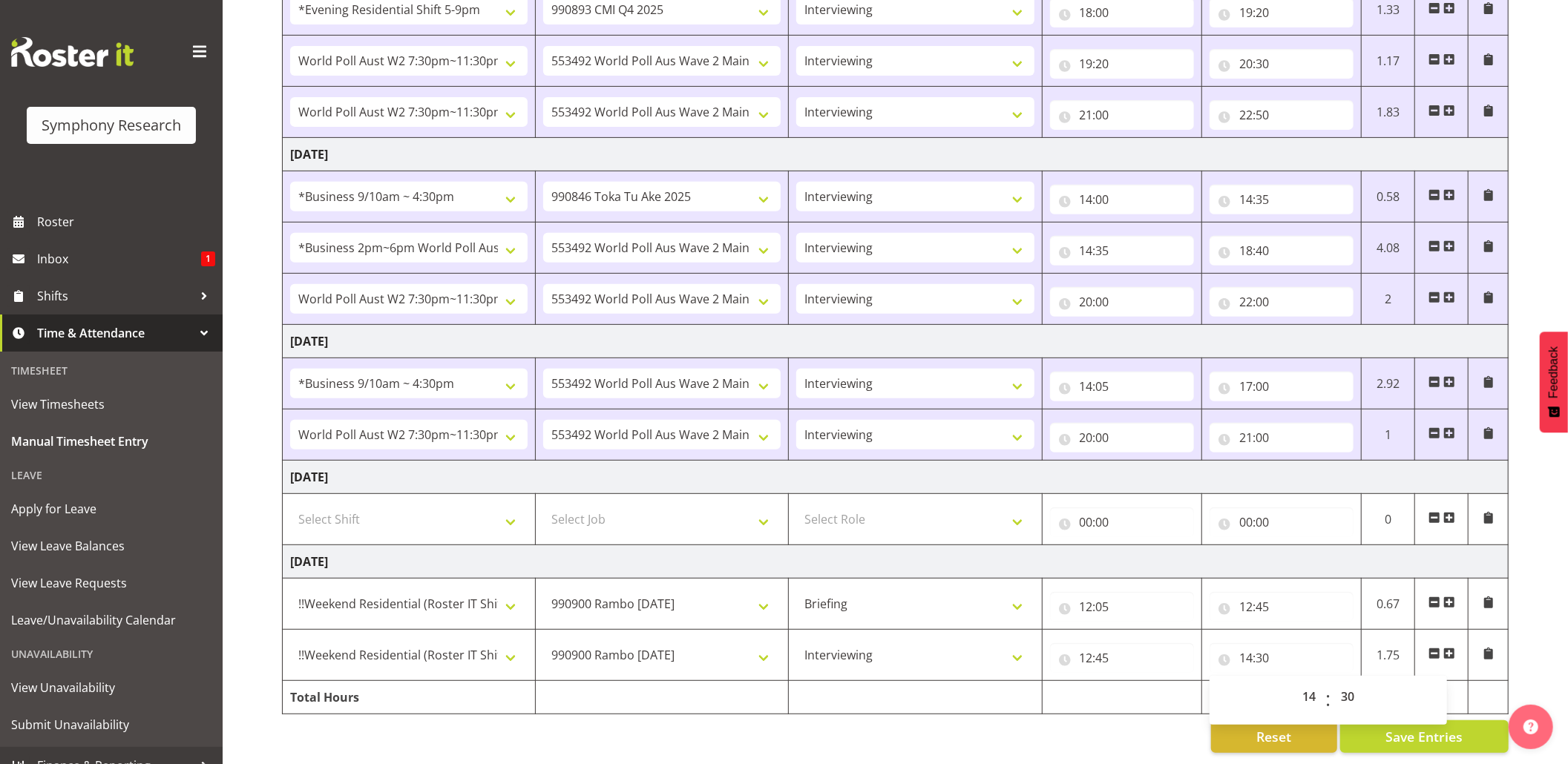
click at [1414, 705] on div "00 01 02 03 04 05 06 07 08 09 10 11 12 13 14 15 16 17 18 19 20 21 22 23 : 00 01…" at bounding box center [1328, 700] width 237 height 49
click at [1408, 727] on span "Save Entries" at bounding box center [1424, 736] width 78 height 19
click at [1397, 727] on span "Save Entries" at bounding box center [1424, 736] width 78 height 19
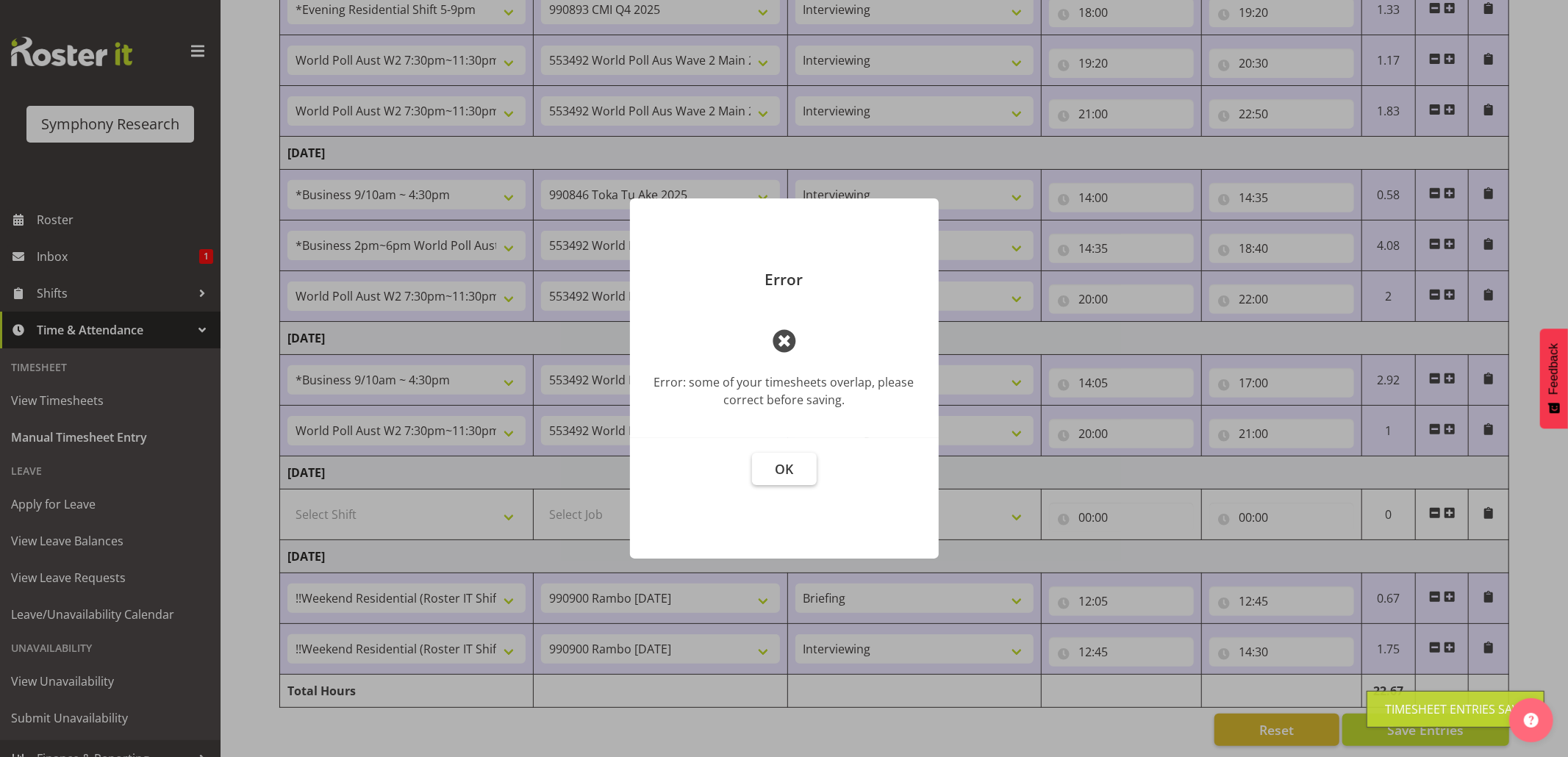
click at [795, 474] on button "OK" at bounding box center [784, 469] width 65 height 33
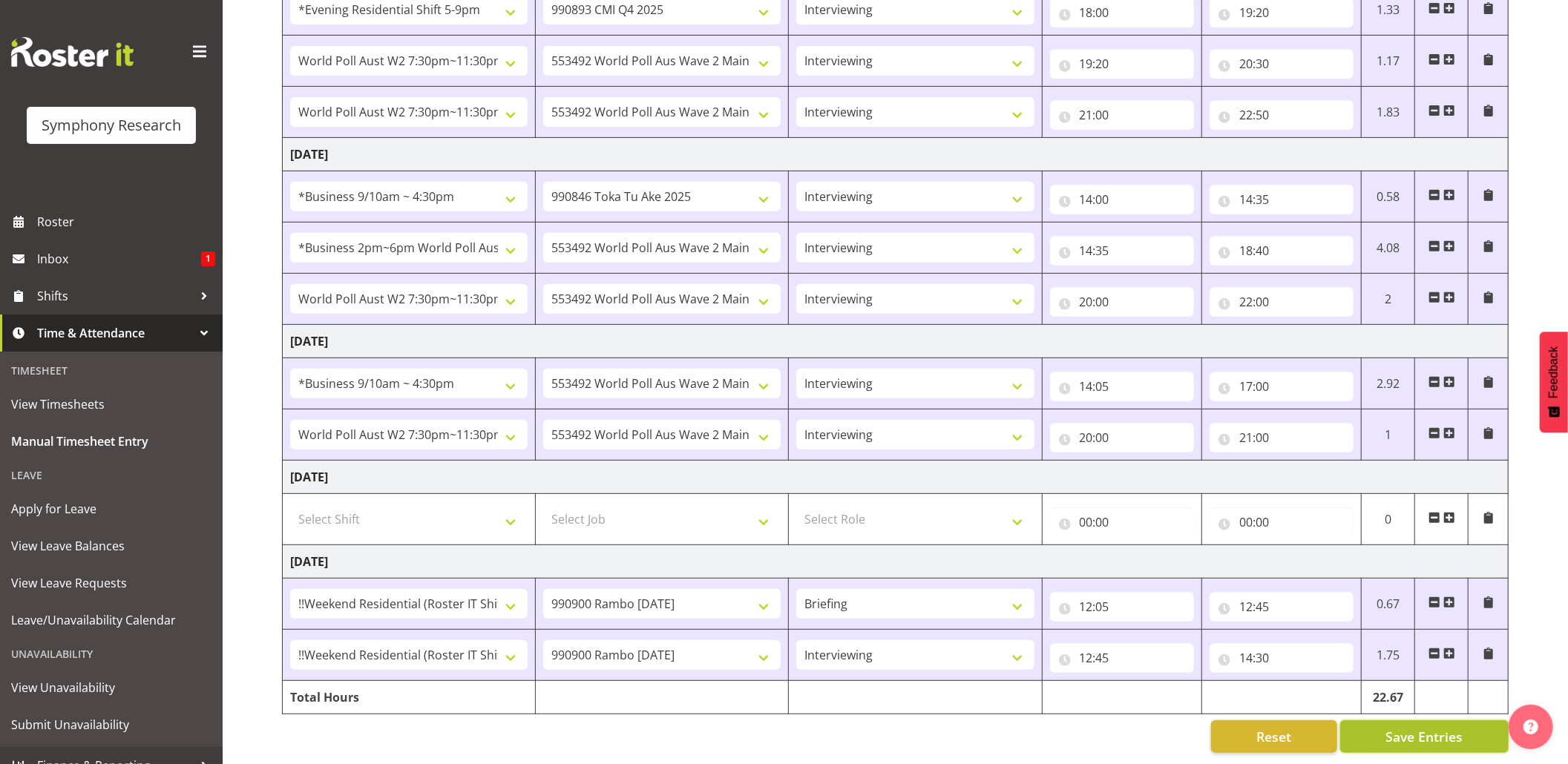
click at [1384, 723] on button "Save Entries" at bounding box center [1424, 736] width 168 height 33
click at [1390, 723] on div "Timesheet Entries Save" at bounding box center [1454, 716] width 143 height 18
click at [1393, 723] on div "Timesheet Entries Save" at bounding box center [1454, 716] width 143 height 18
click at [1393, 720] on button "Save Entries" at bounding box center [1424, 736] width 168 height 33
click at [1404, 727] on span "Save Entries" at bounding box center [1424, 736] width 78 height 19
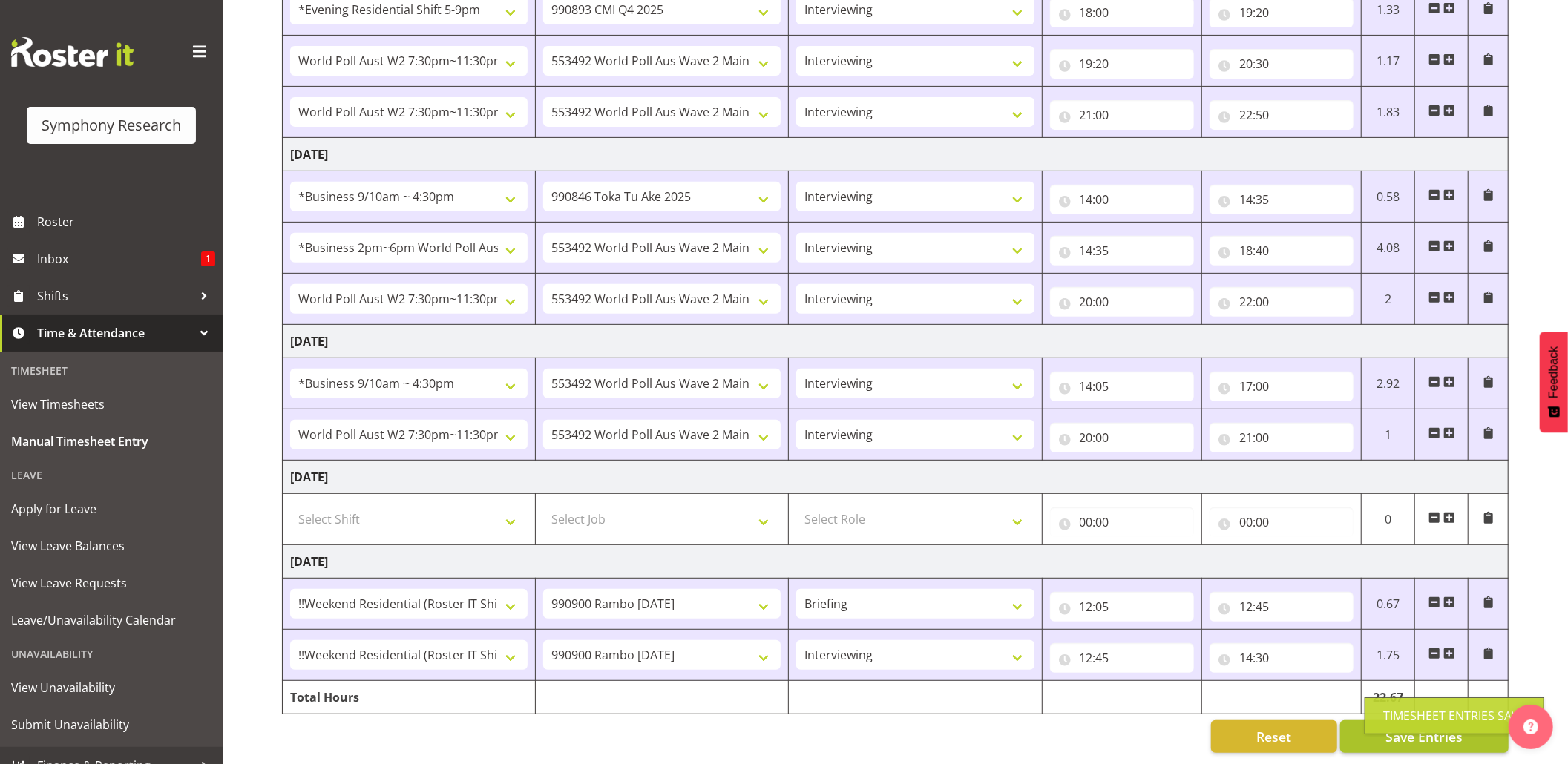
click at [1410, 719] on div "Timesheet Entries Save" at bounding box center [1454, 716] width 143 height 18
click at [1391, 708] on div "Timesheet Entries Save" at bounding box center [1454, 716] width 143 height 18
drag, startPoint x: 57, startPoint y: 288, endPoint x: 67, endPoint y: 286, distance: 10.2
click at [58, 286] on span "Shifts" at bounding box center [114, 296] width 156 height 22
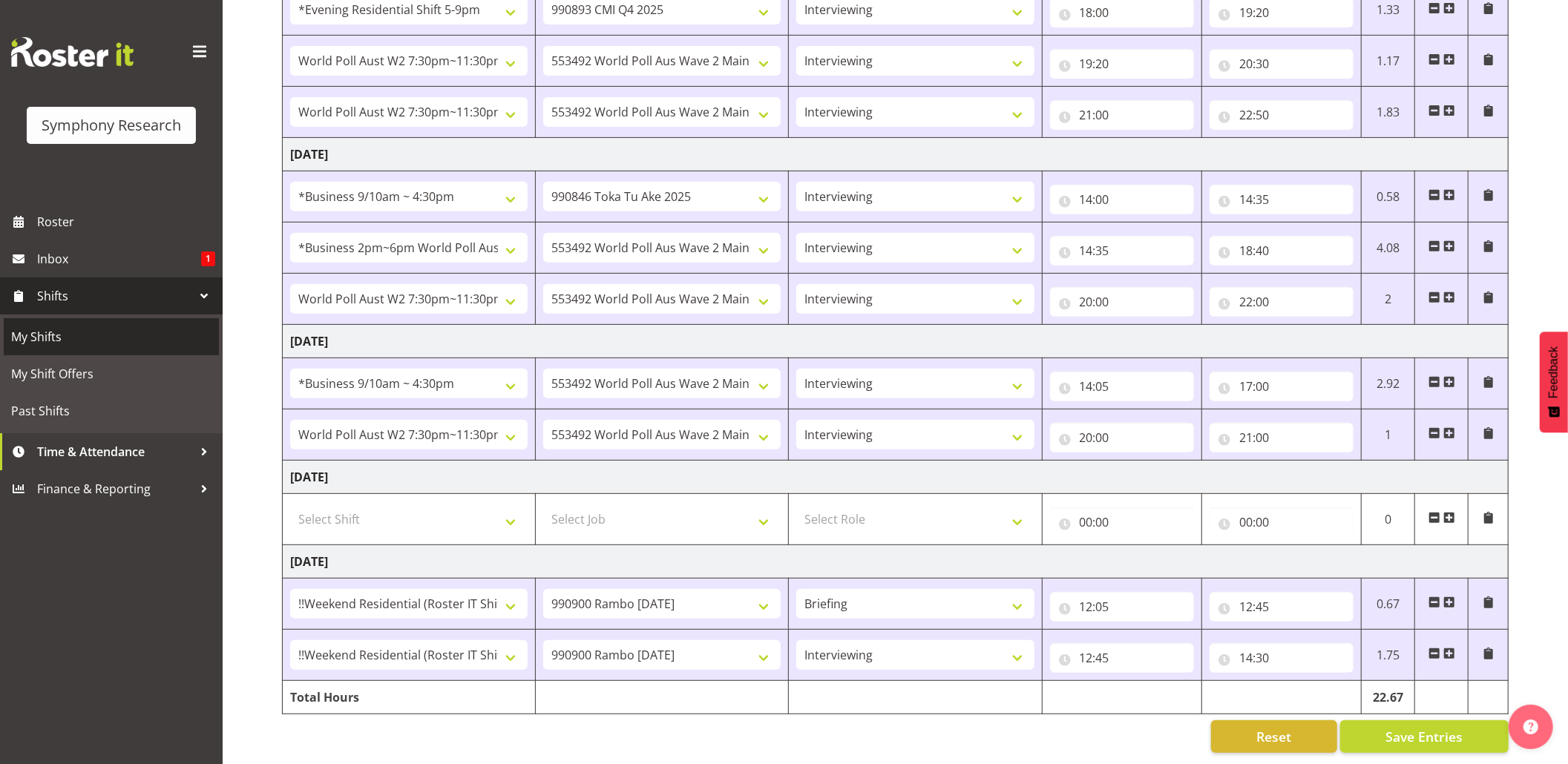
click at [56, 331] on span "My Shifts" at bounding box center [111, 336] width 200 height 22
